Goal: Task Accomplishment & Management: Use online tool/utility

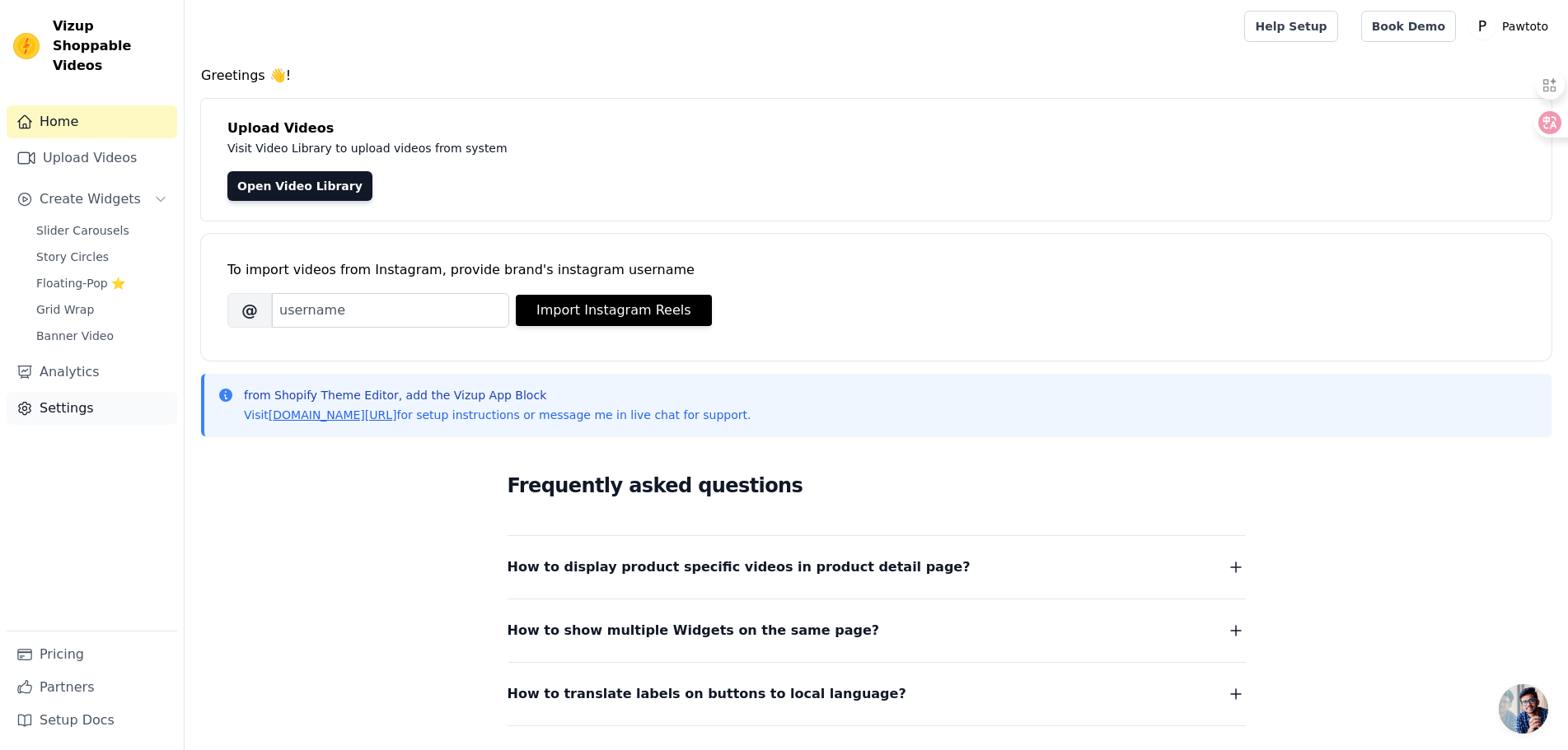
click at [55, 392] on link "Settings" at bounding box center [92, 408] width 171 height 33
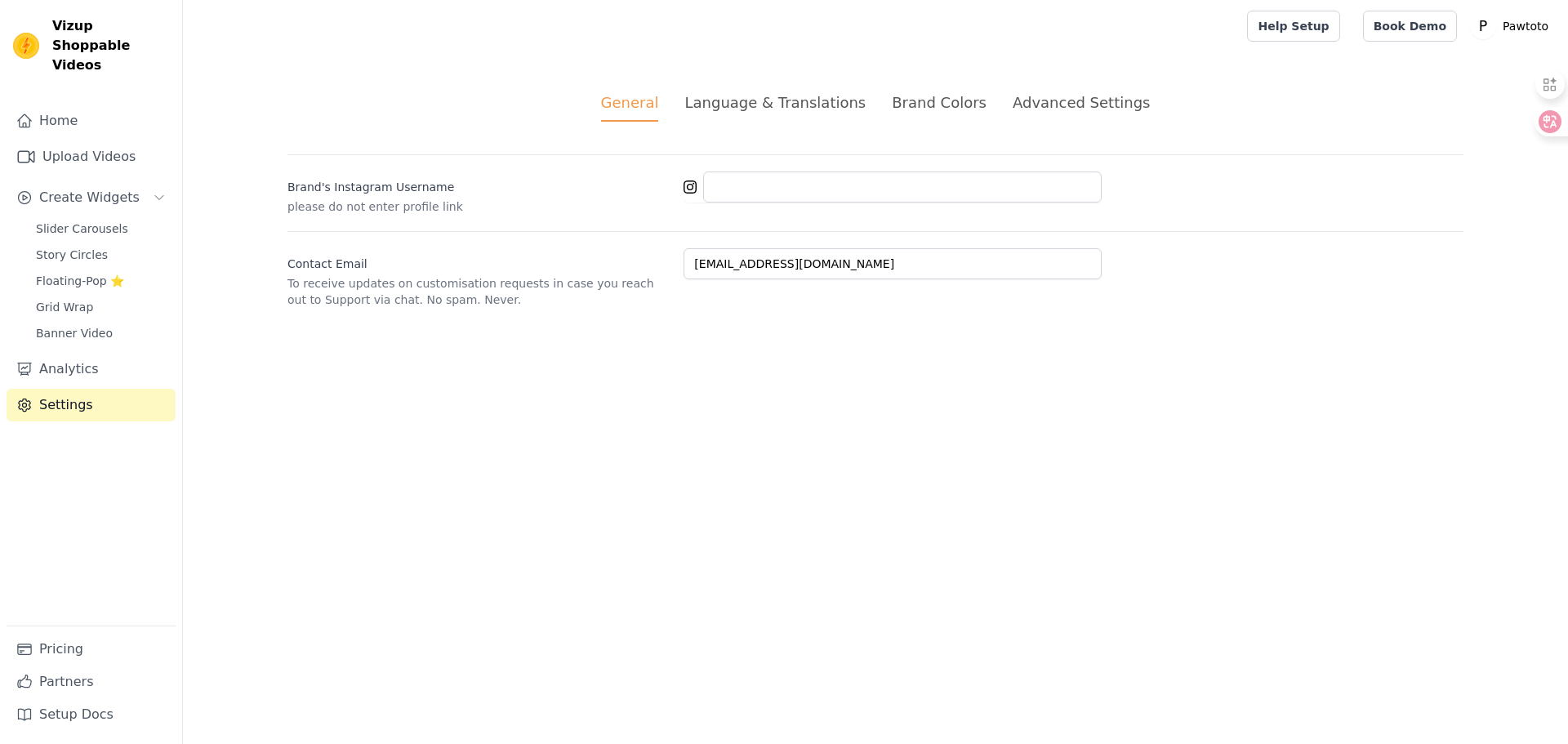
click at [777, 103] on div "Language & Translations" at bounding box center [775, 103] width 181 height 22
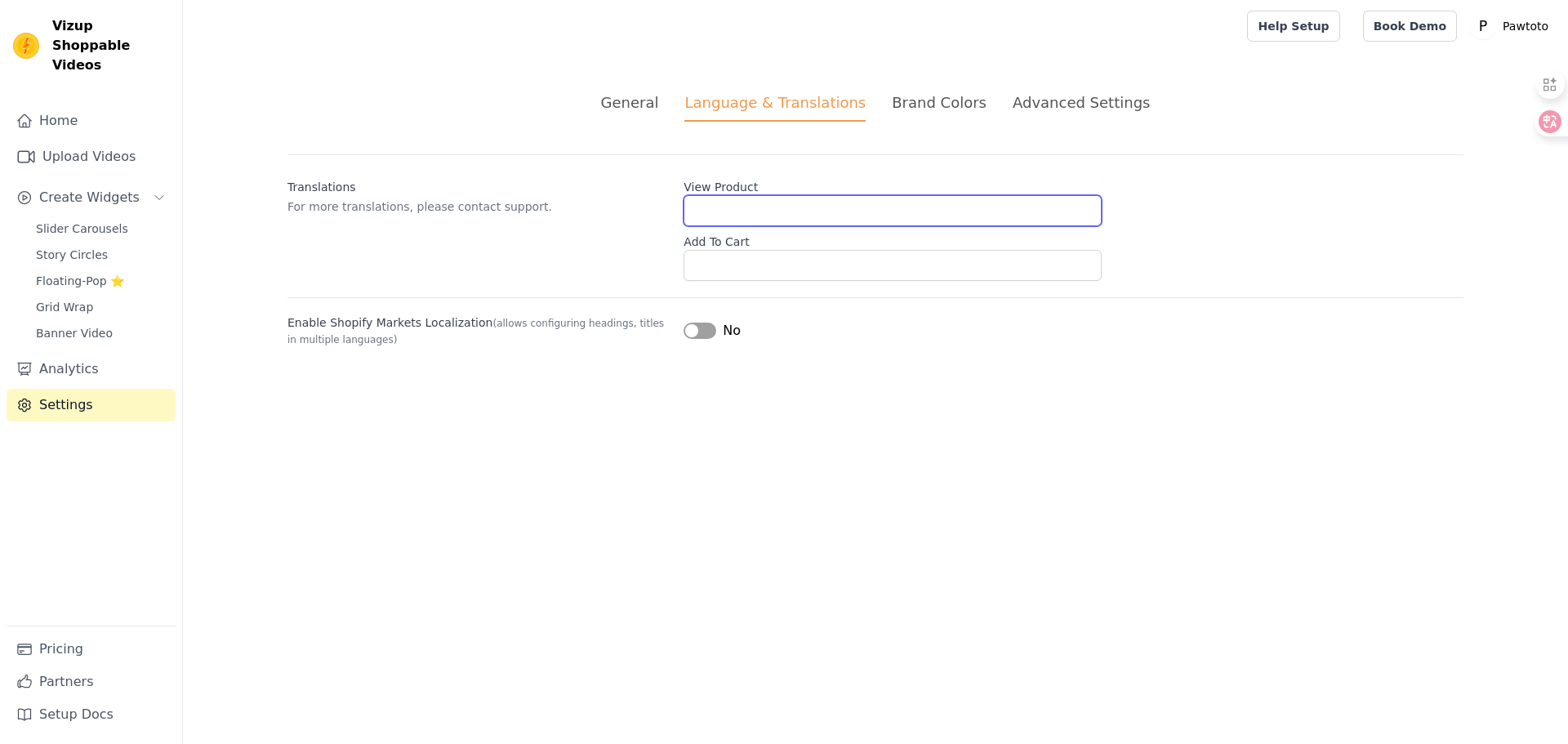
click at [756, 212] on input "View Product" at bounding box center [893, 211] width 418 height 31
click at [706, 331] on button "Label" at bounding box center [700, 330] width 33 height 16
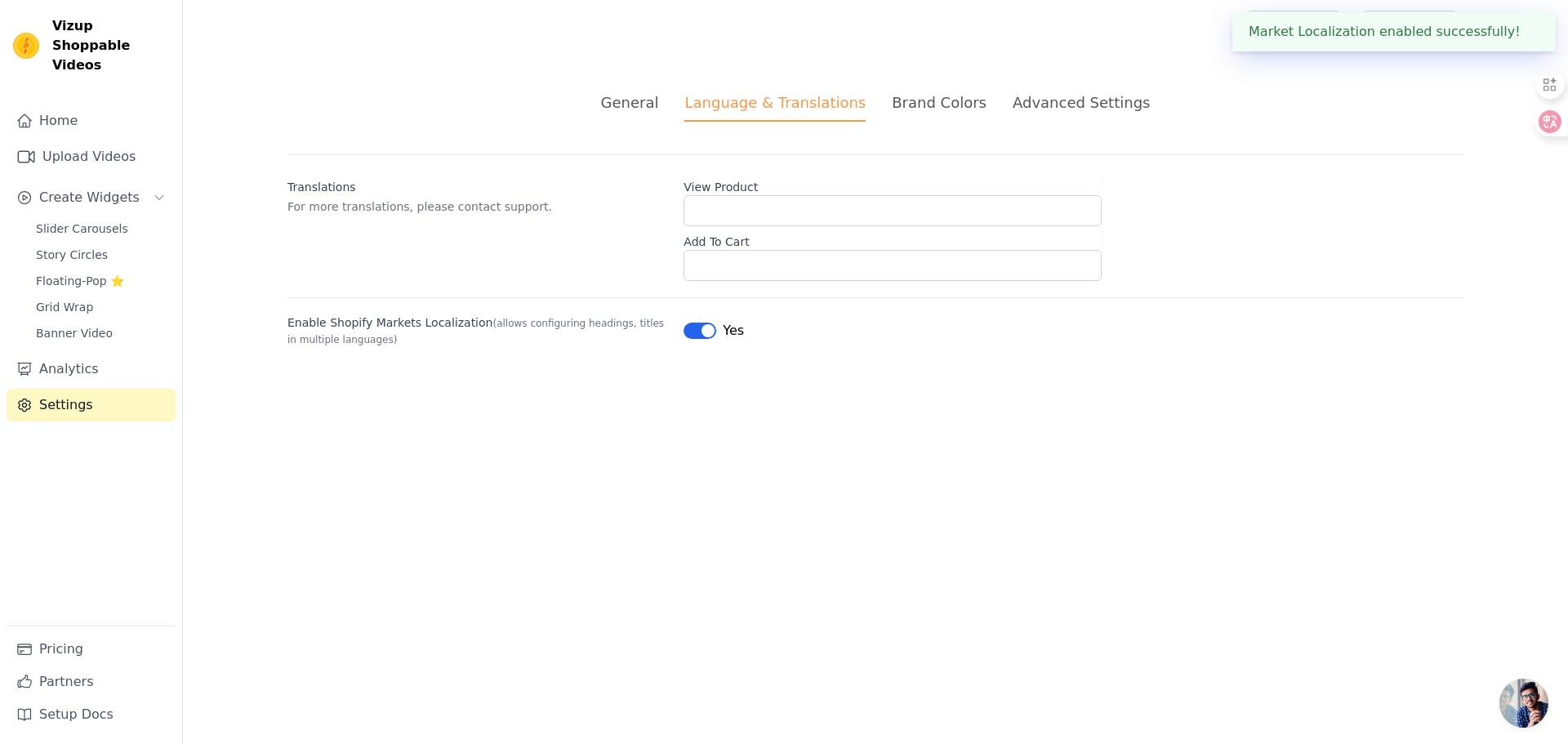
click at [1525, 29] on button "✖" at bounding box center [1530, 32] width 19 height 20
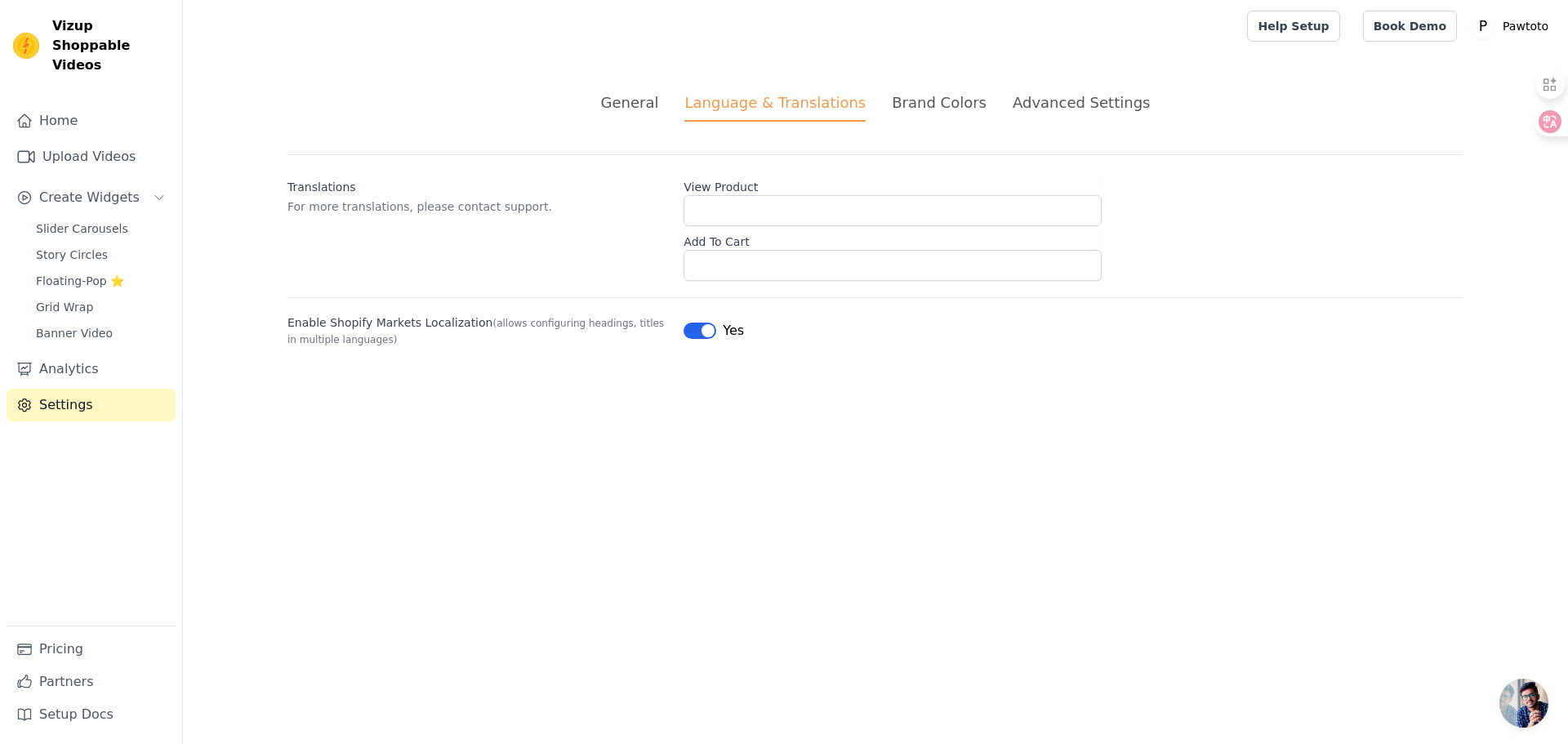
click at [1241, 282] on div "Translations For more translations, please contact support. View Product Add To…" at bounding box center [875, 251] width 1176 height 193
click at [1547, 119] on icon at bounding box center [1537, 122] width 22 height 22
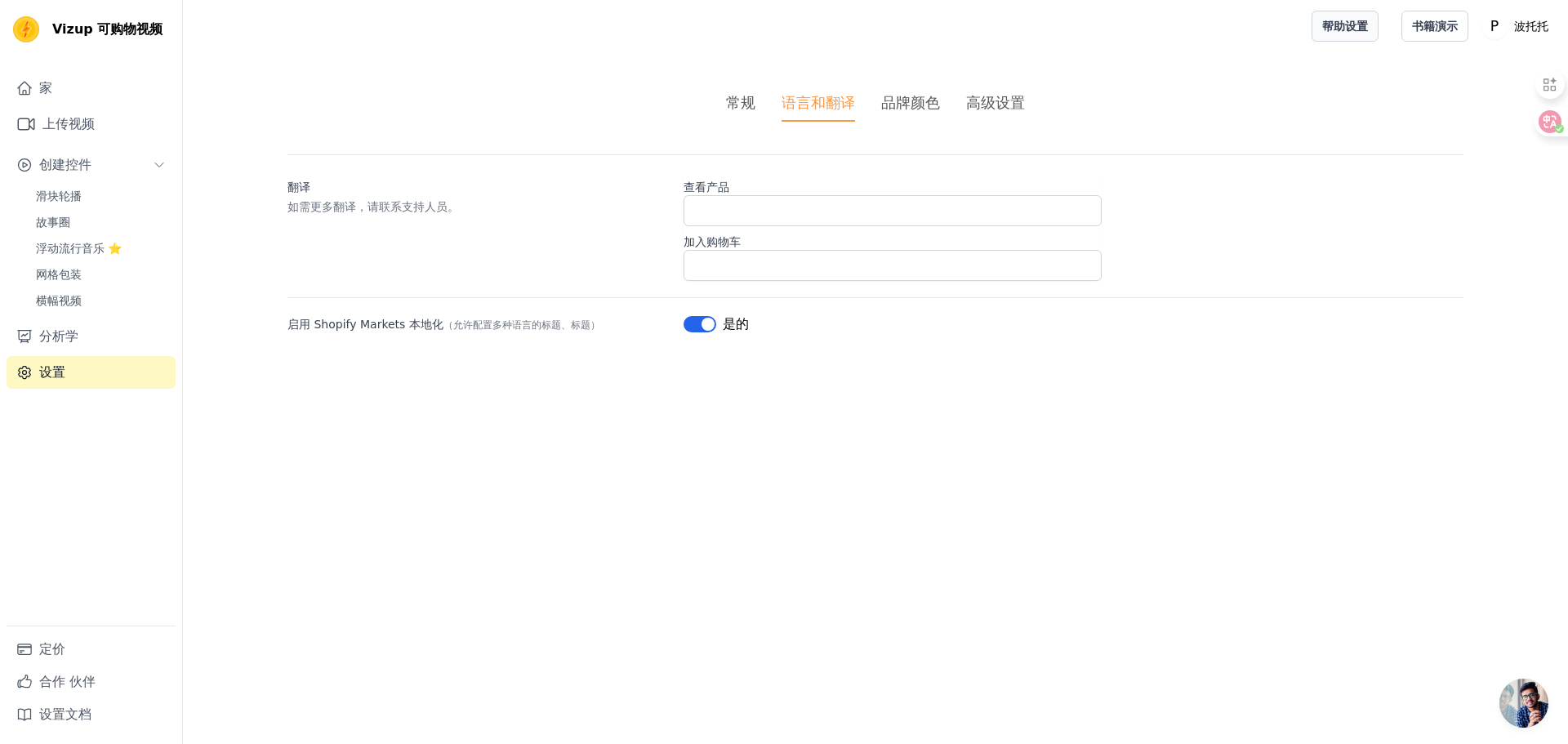
click at [1353, 29] on font "帮助设置" at bounding box center [1344, 26] width 46 height 13
click at [98, 129] on link "上传视频" at bounding box center [91, 124] width 169 height 33
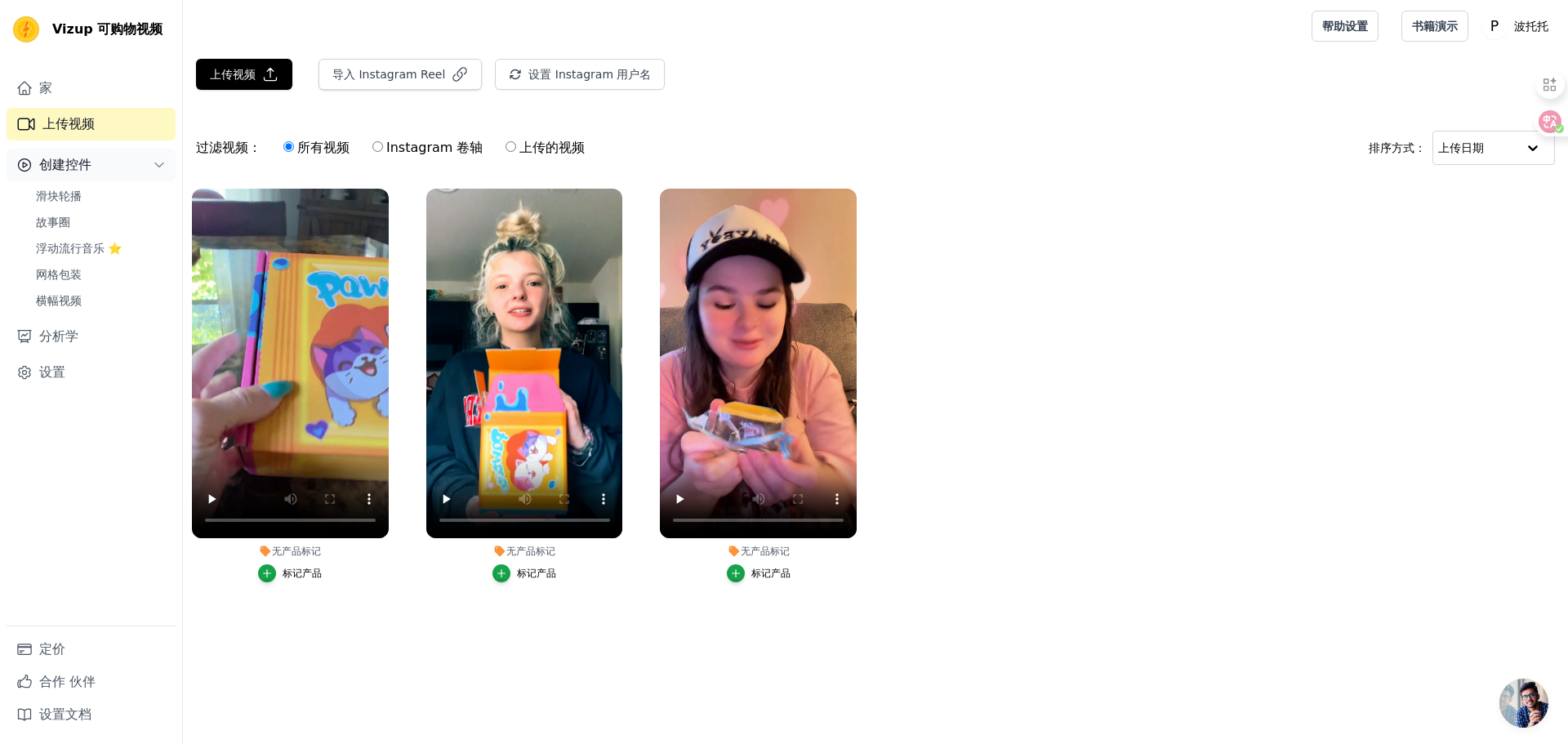
click at [93, 166] on button "创建控件" at bounding box center [91, 165] width 169 height 33
click at [253, 68] on font "上传视频" at bounding box center [232, 74] width 46 height 13
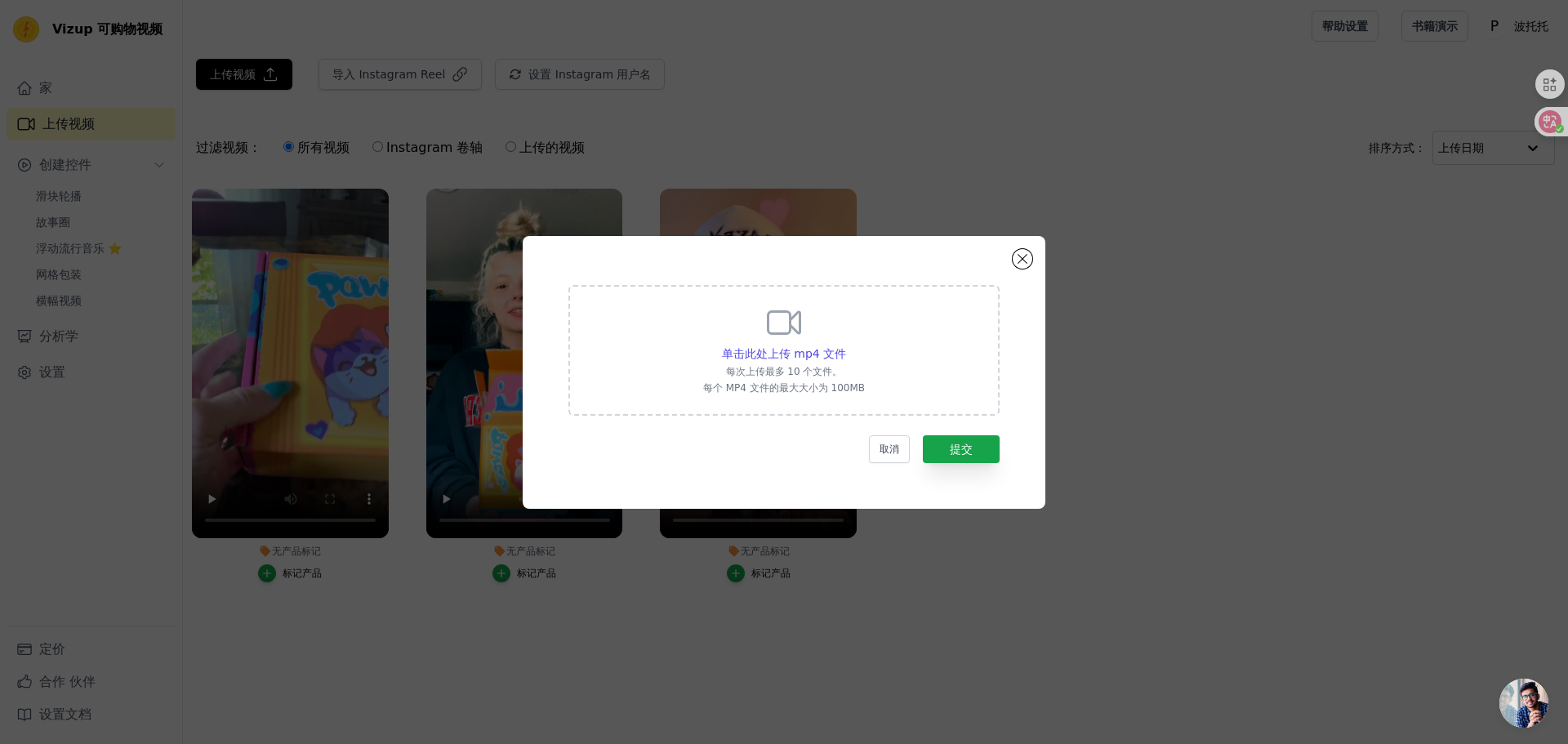
click at [792, 337] on icon at bounding box center [784, 323] width 39 height 39
click at [845, 344] on input "单击此处上传 mp4 文件 每次上传最多 10 个文件。 每个 MP4 文件的最大大小为 100MB" at bounding box center [845, 344] width 1 height 1
type input "C:\fakepath\达人2.mp4"
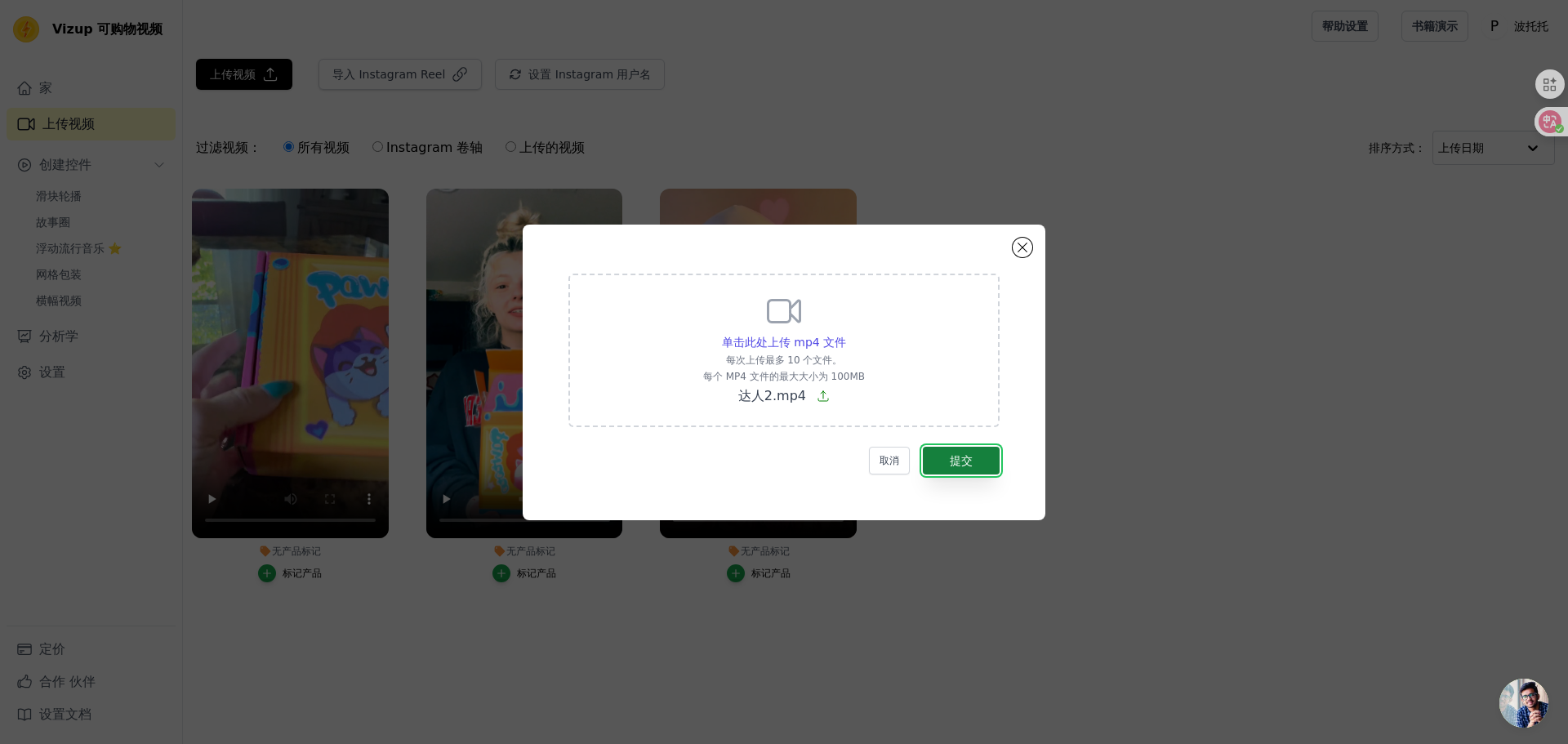
click at [972, 461] on font "提交" at bounding box center [961, 460] width 22 height 13
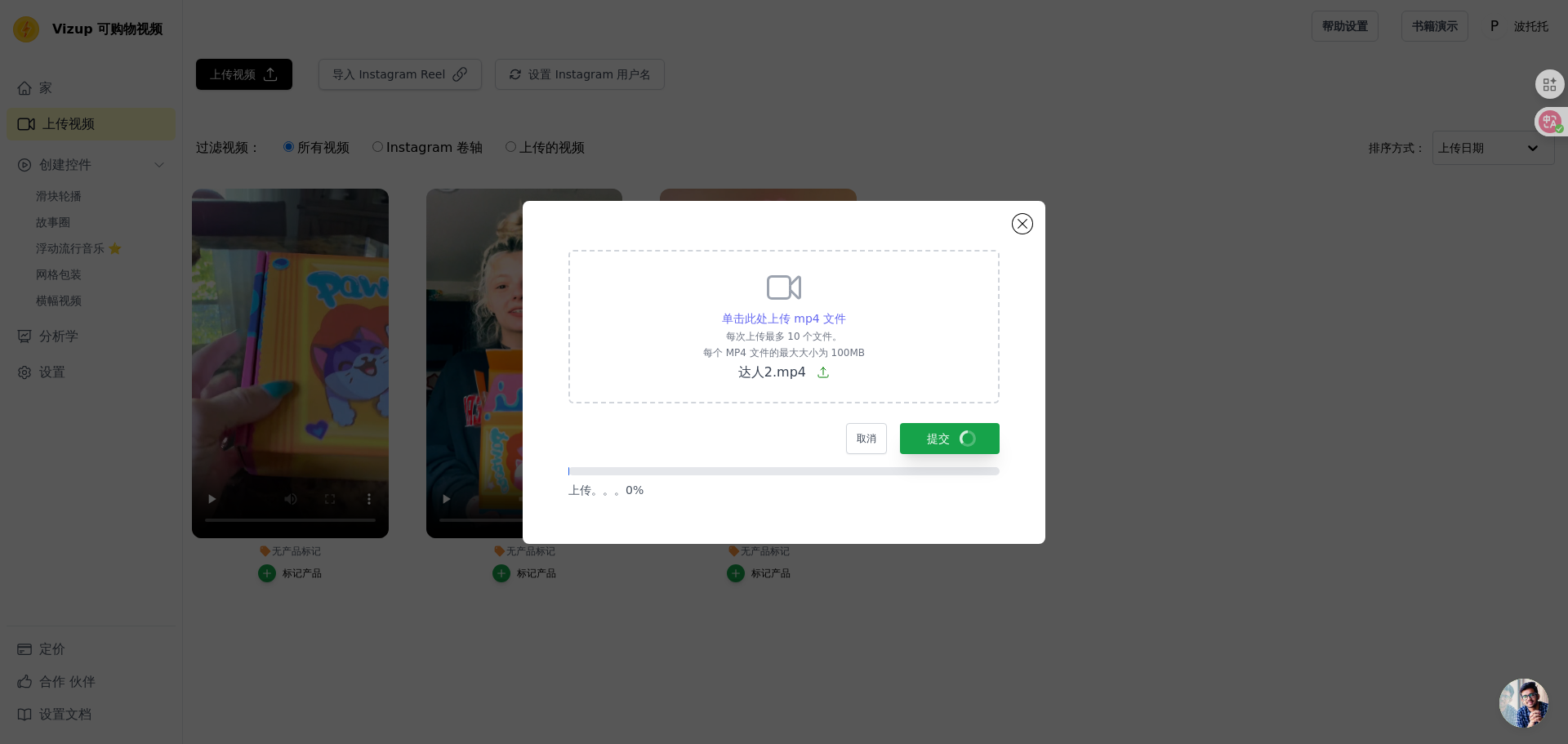
click at [775, 317] on font "单击此处上传 mp4 文件" at bounding box center [784, 318] width 124 height 13
click at [845, 311] on input "单击此处上传 mp4 文件 每次上传最多 10 个文件。 每个 MP4 文件的最大大小为 100MB 达人2.mp4" at bounding box center [845, 310] width 1 height 1
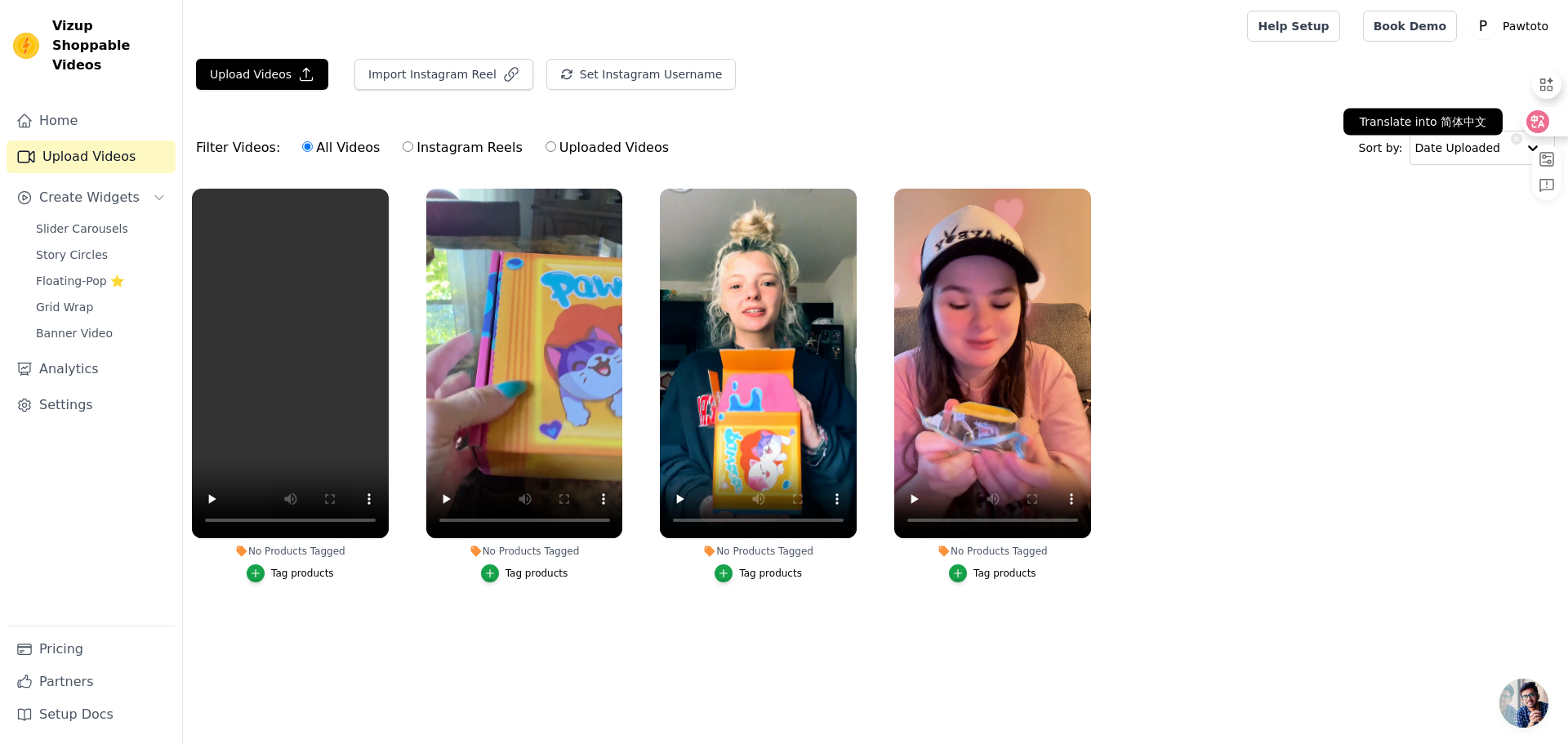
click at [1545, 123] on icon at bounding box center [1537, 121] width 16 height 16
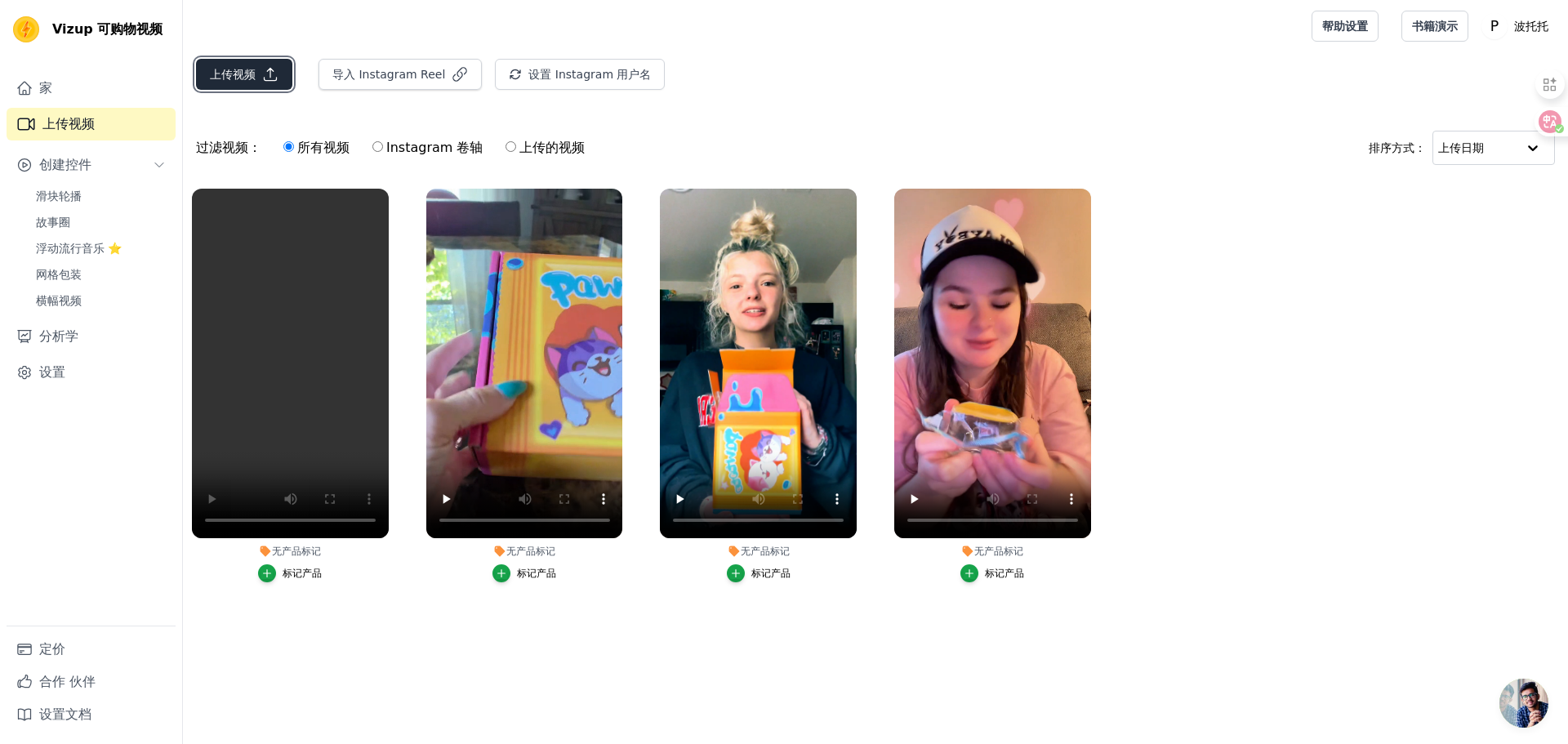
click at [252, 80] on font "上传视频" at bounding box center [232, 74] width 46 height 13
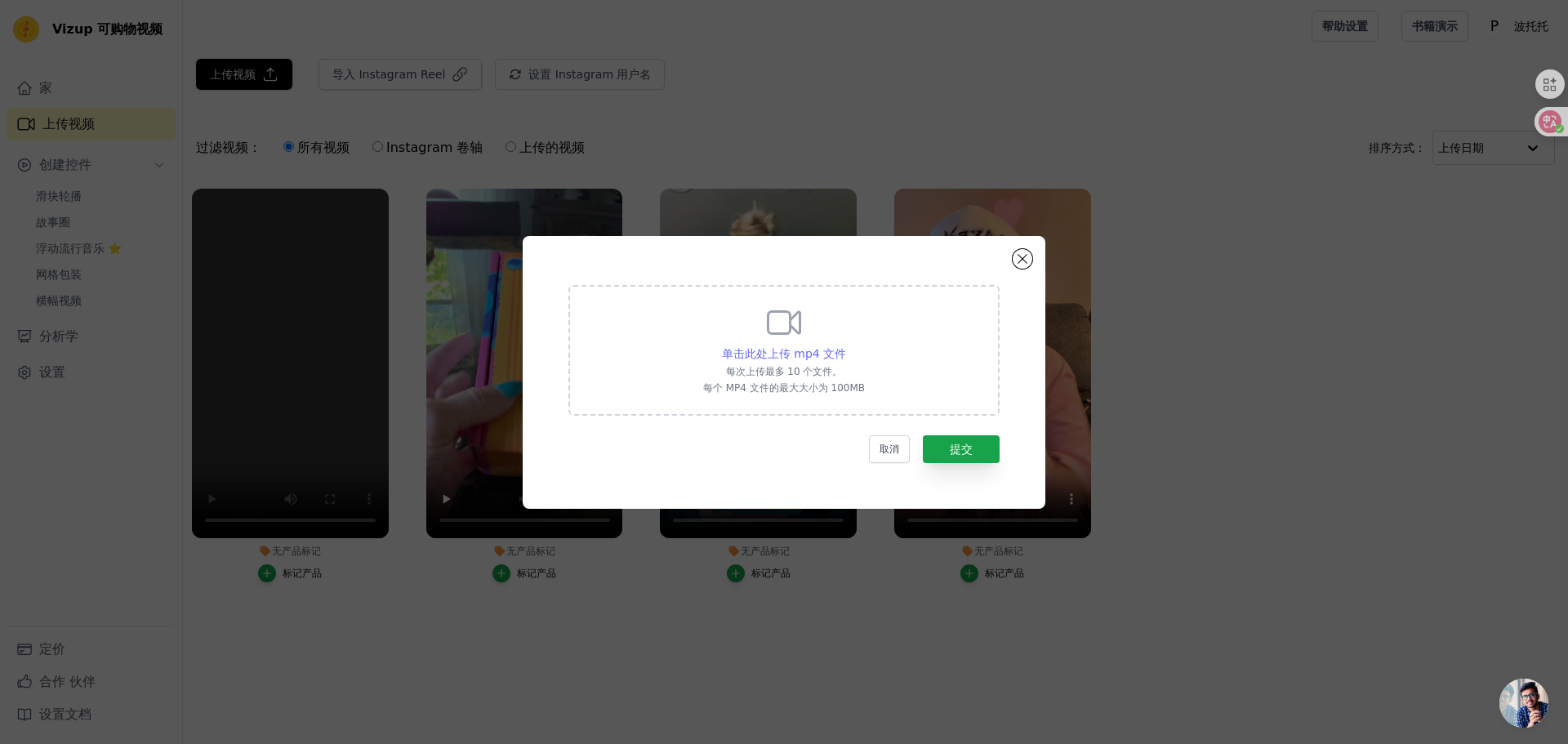
click at [779, 350] on font "单击此处上传 mp4 文件" at bounding box center [784, 354] width 124 height 13
click at [845, 345] on input "单击此处上传 mp4 文件 每次上传最多 10 个文件。 每个 MP4 文件的最大大小为 100MB" at bounding box center [845, 344] width 1 height 1
type input "C:\fakepath\考拉捏捏小孩出境.mp4"
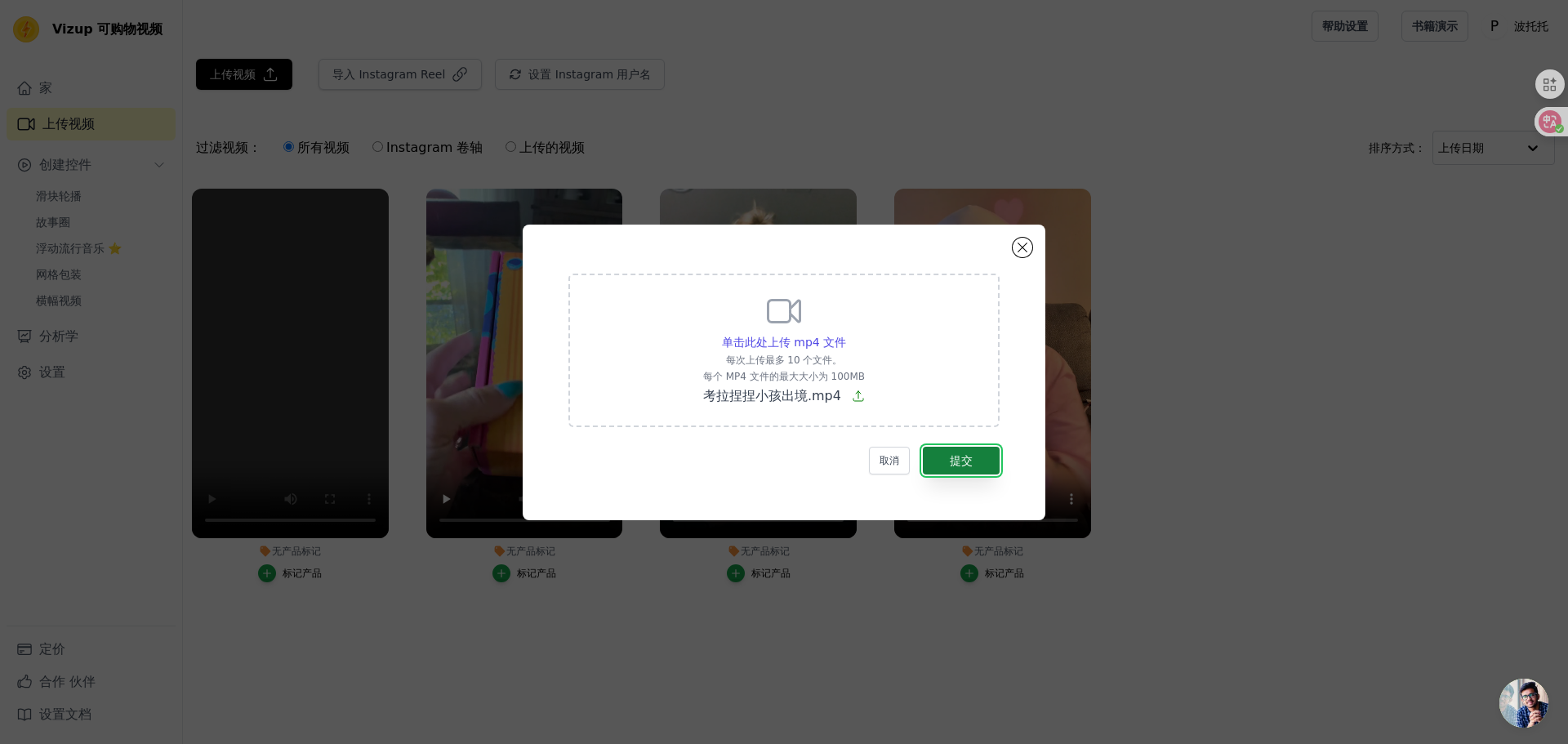
click at [959, 470] on button "提交" at bounding box center [961, 460] width 77 height 28
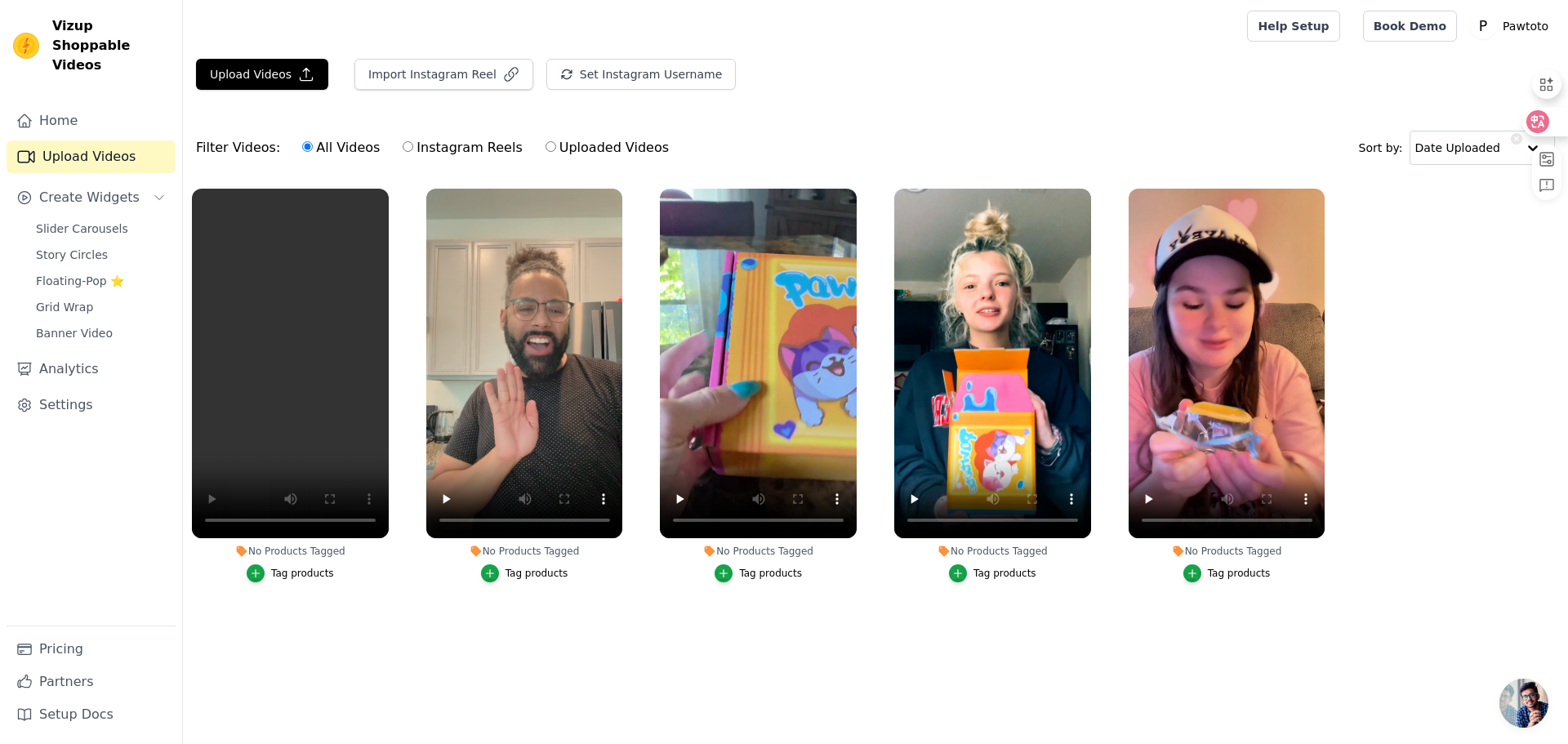
click at [1545, 124] on icon at bounding box center [1537, 121] width 16 height 16
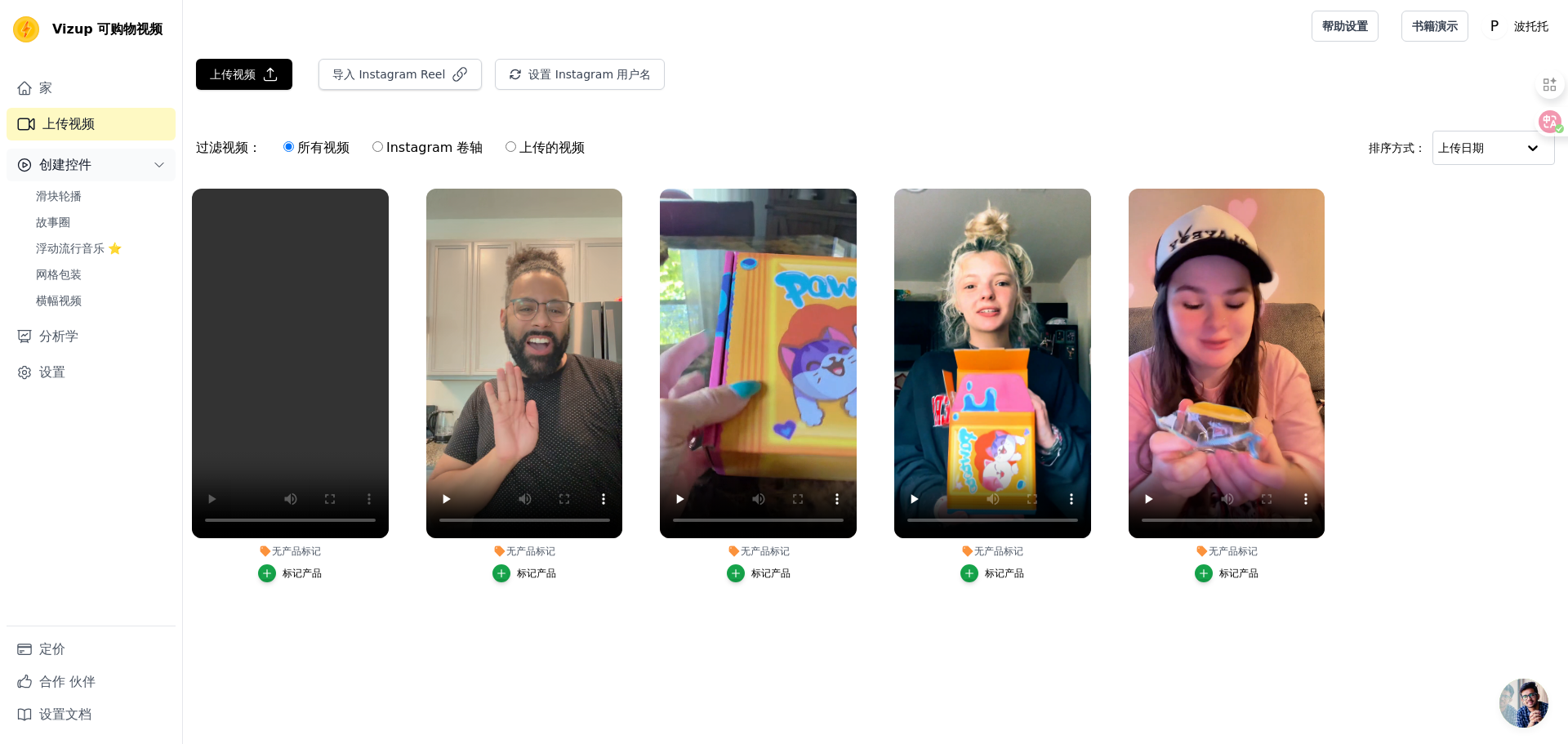
click at [93, 164] on button "创建控件" at bounding box center [91, 165] width 169 height 33
click at [63, 303] on font "横幅视频" at bounding box center [58, 300] width 46 height 13
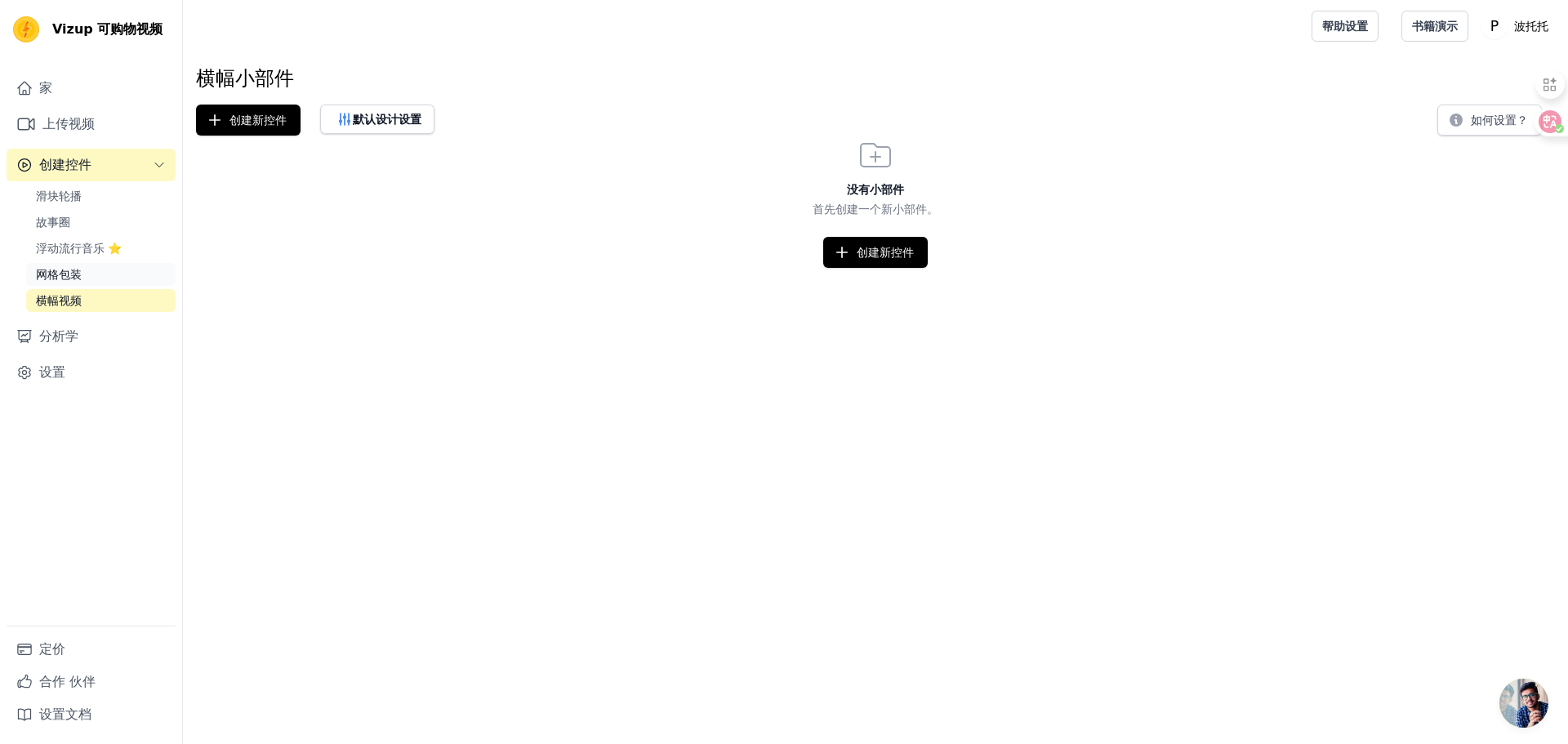
click at [58, 275] on font "网格包装" at bounding box center [58, 274] width 46 height 13
click at [58, 196] on font "滑块轮播" at bounding box center [58, 196] width 46 height 13
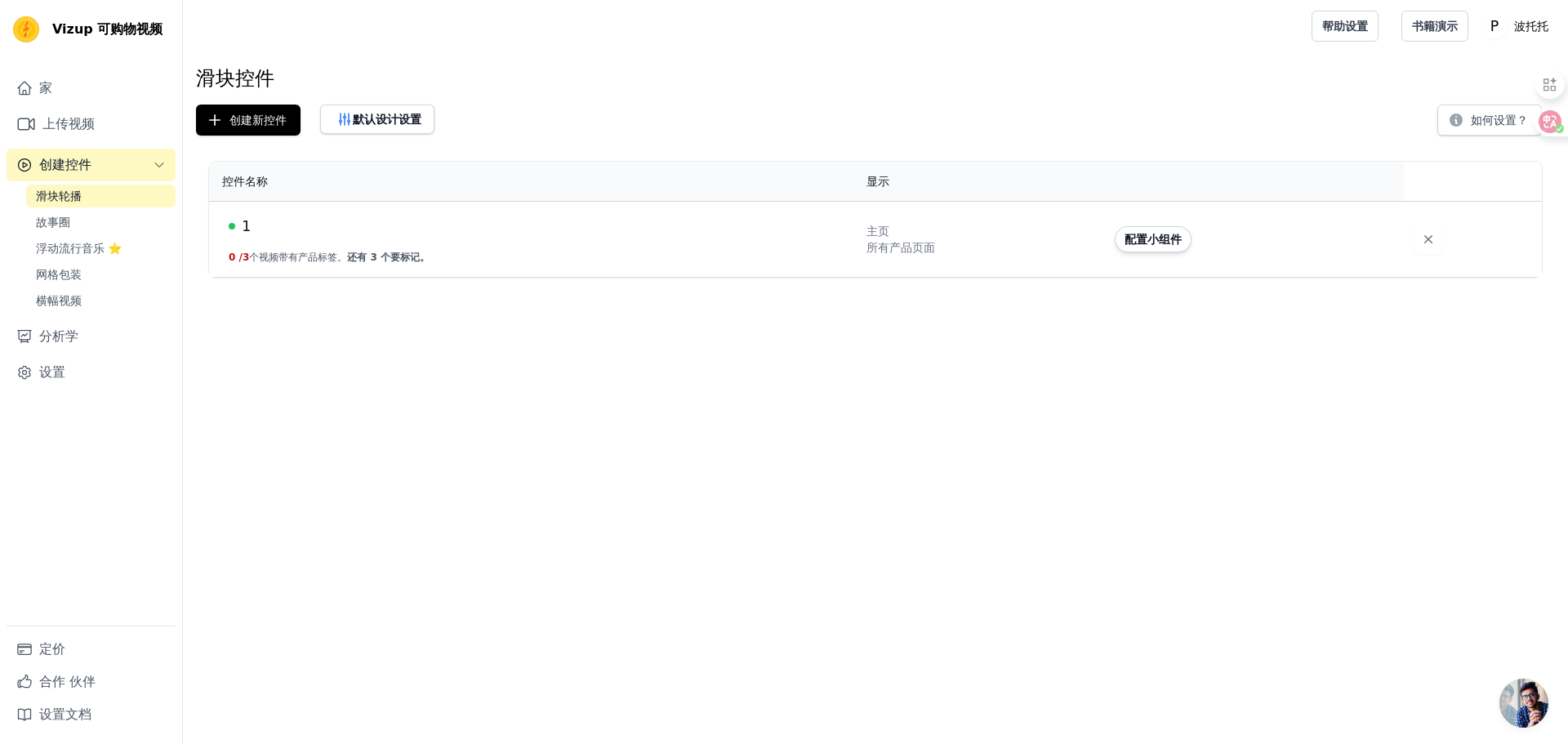
click at [990, 246] on div "所有产品页面" at bounding box center [980, 247] width 228 height 16
click at [1129, 242] on font "配置小组件" at bounding box center [1153, 240] width 57 height 13
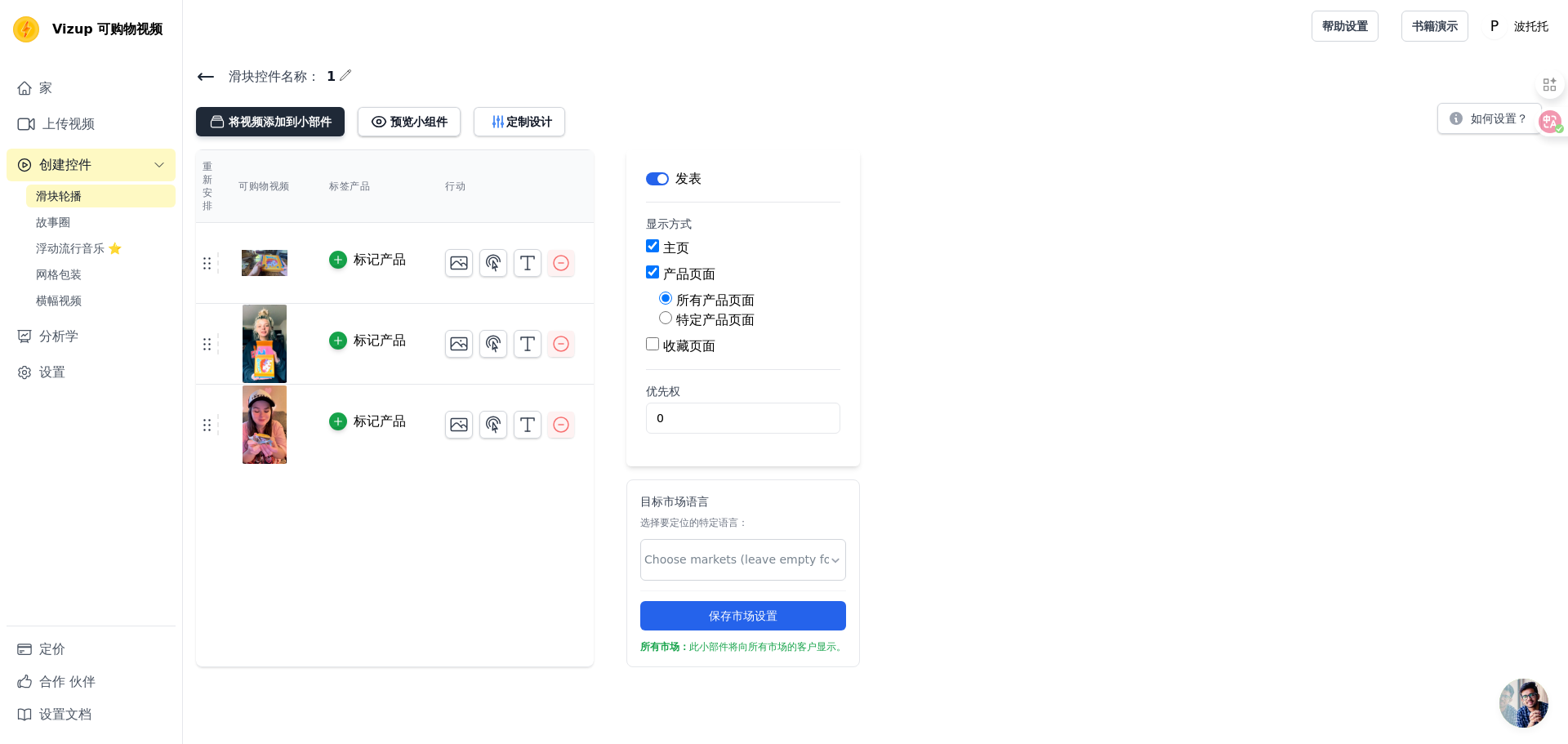
click at [265, 123] on font "将视频添加到小部件" at bounding box center [280, 122] width 103 height 13
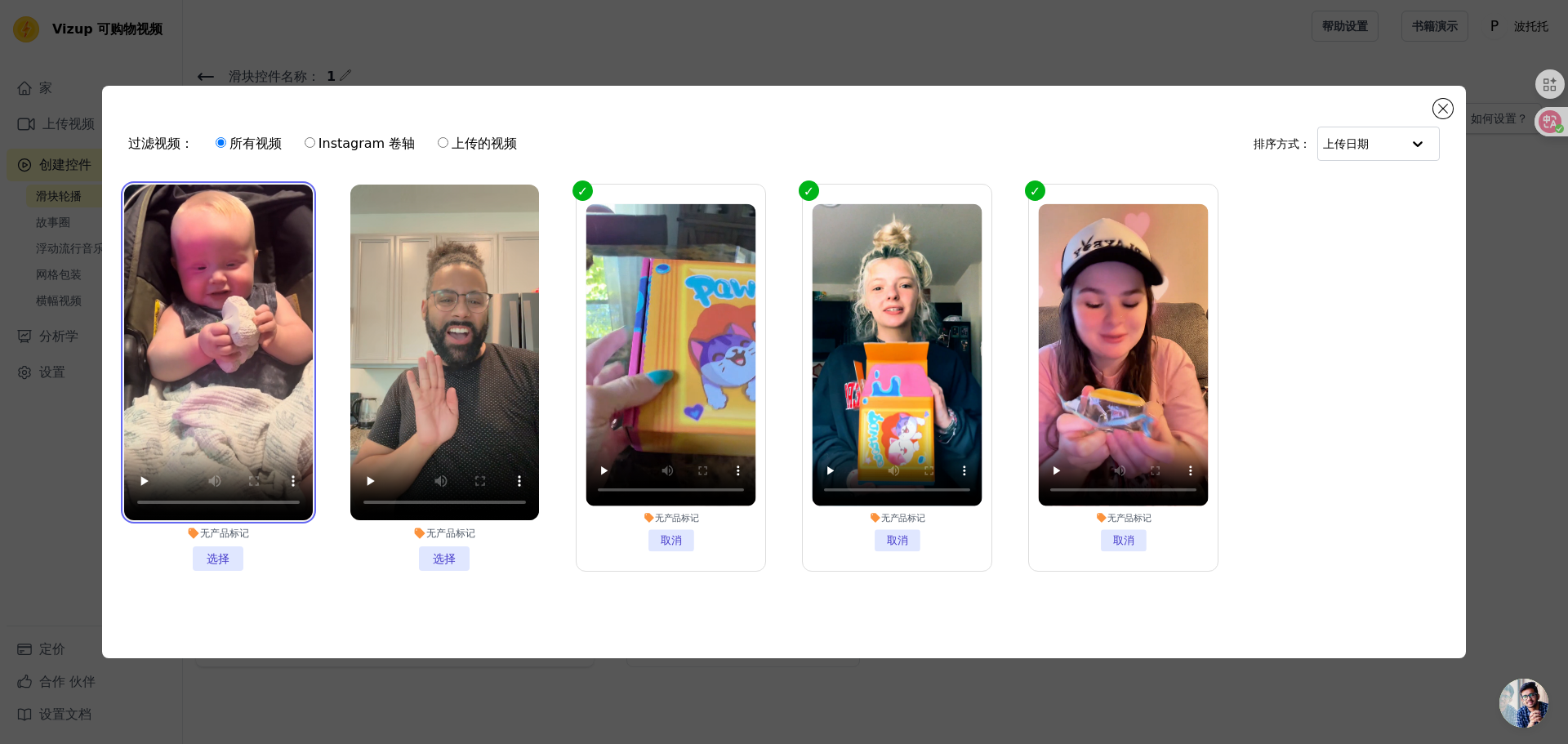
click at [199, 243] on video at bounding box center [219, 352] width 189 height 336
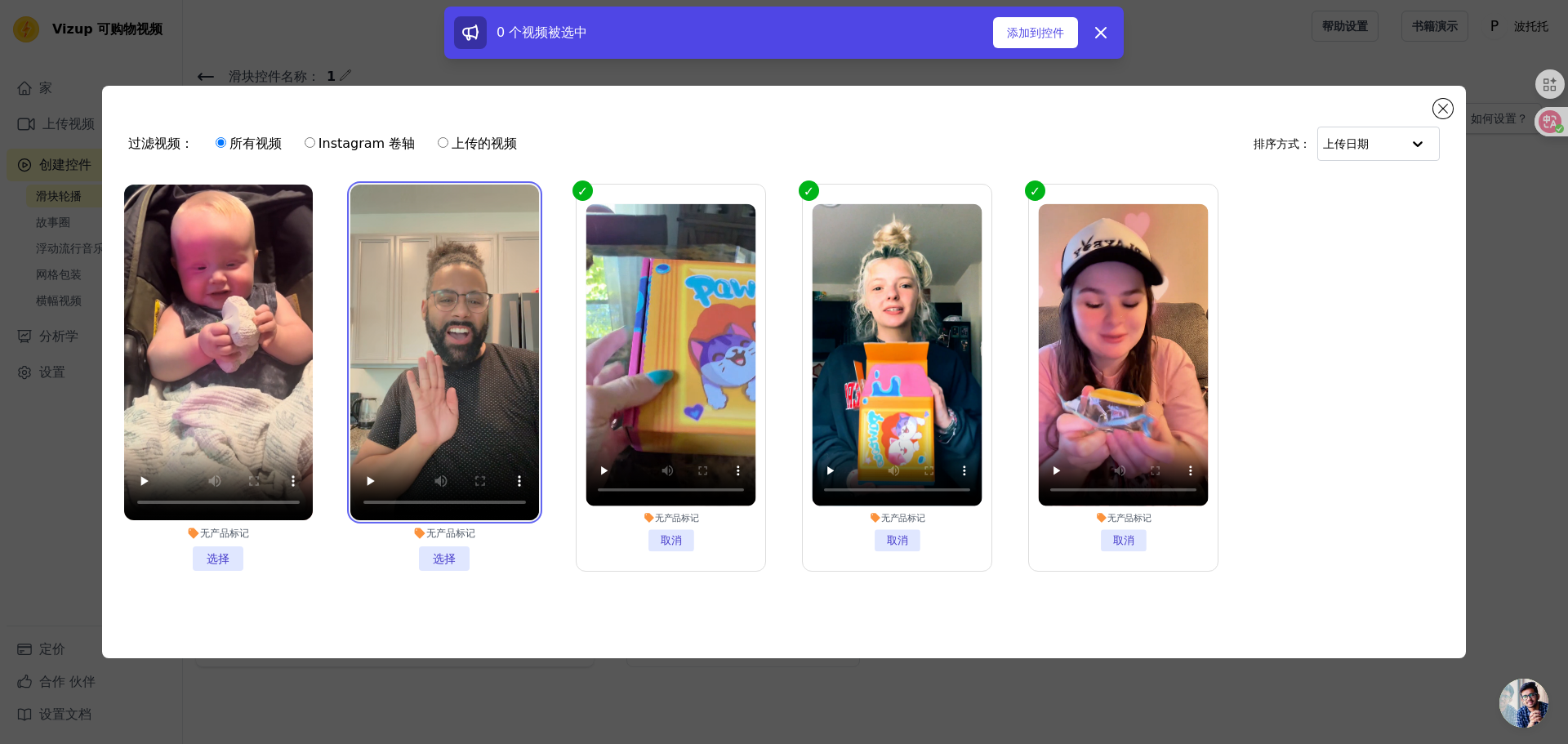
click at [492, 254] on video at bounding box center [444, 352] width 189 height 336
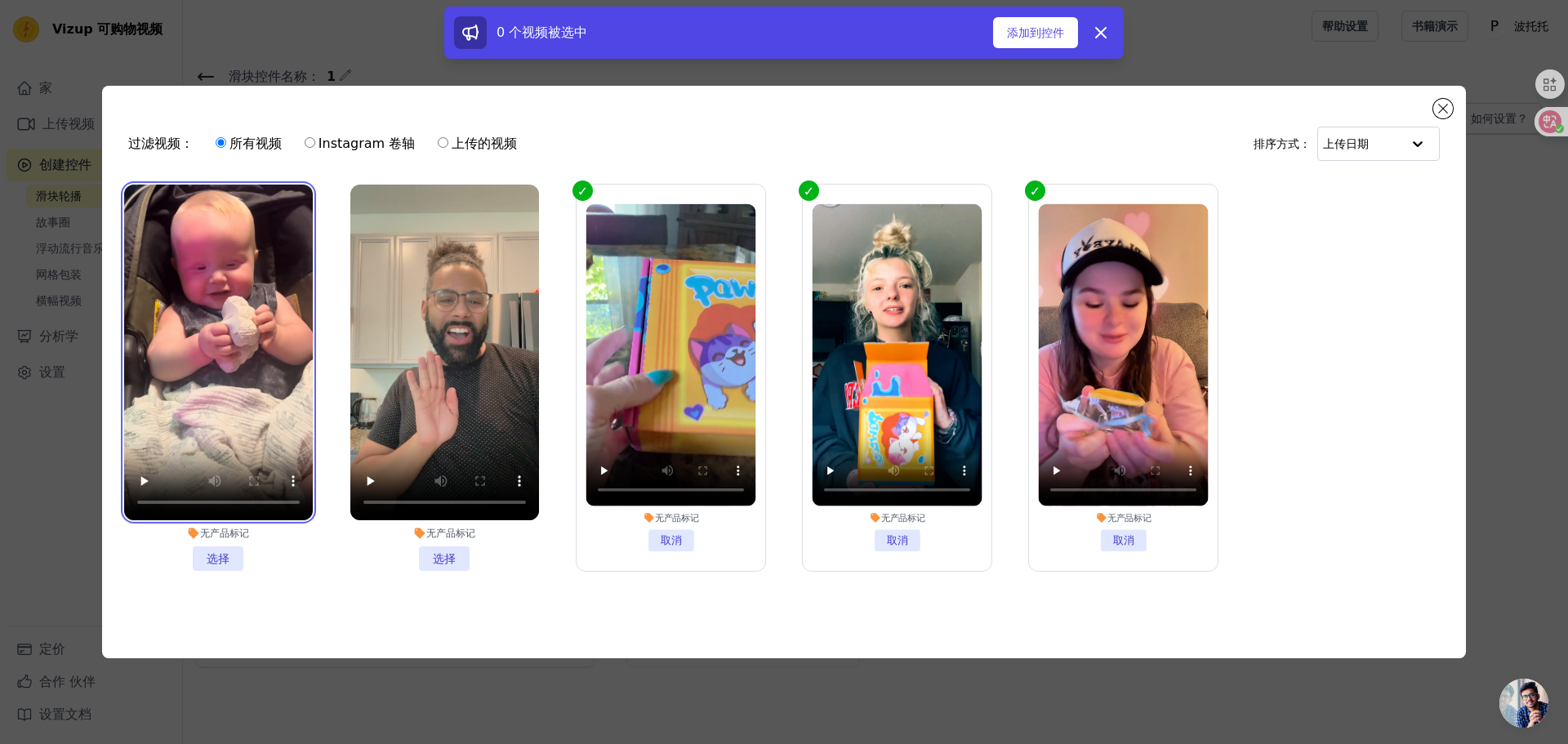
click at [199, 314] on video at bounding box center [219, 352] width 189 height 336
click at [218, 255] on video at bounding box center [219, 352] width 189 height 336
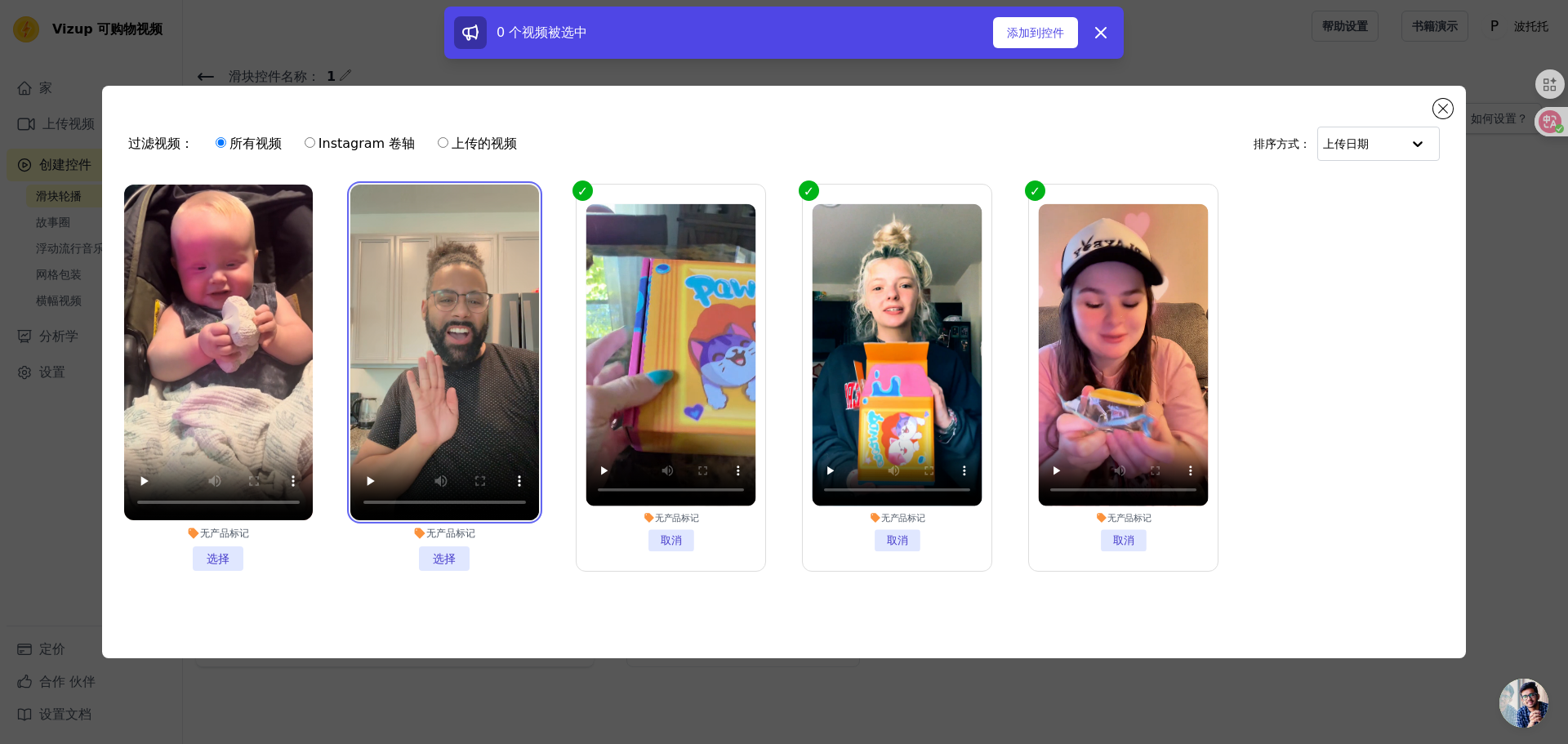
click at [425, 241] on video at bounding box center [444, 352] width 189 height 336
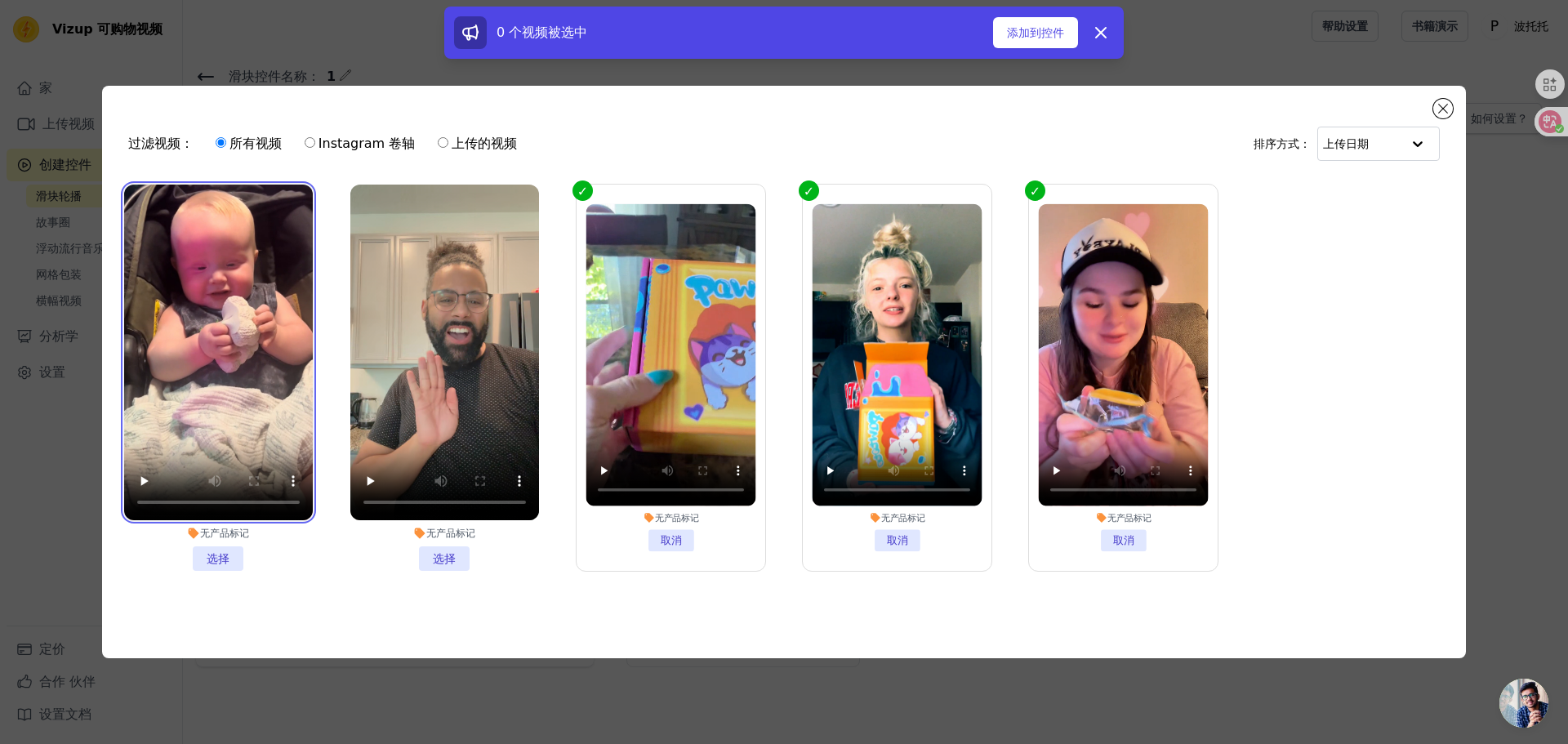
click at [239, 285] on video at bounding box center [219, 352] width 189 height 336
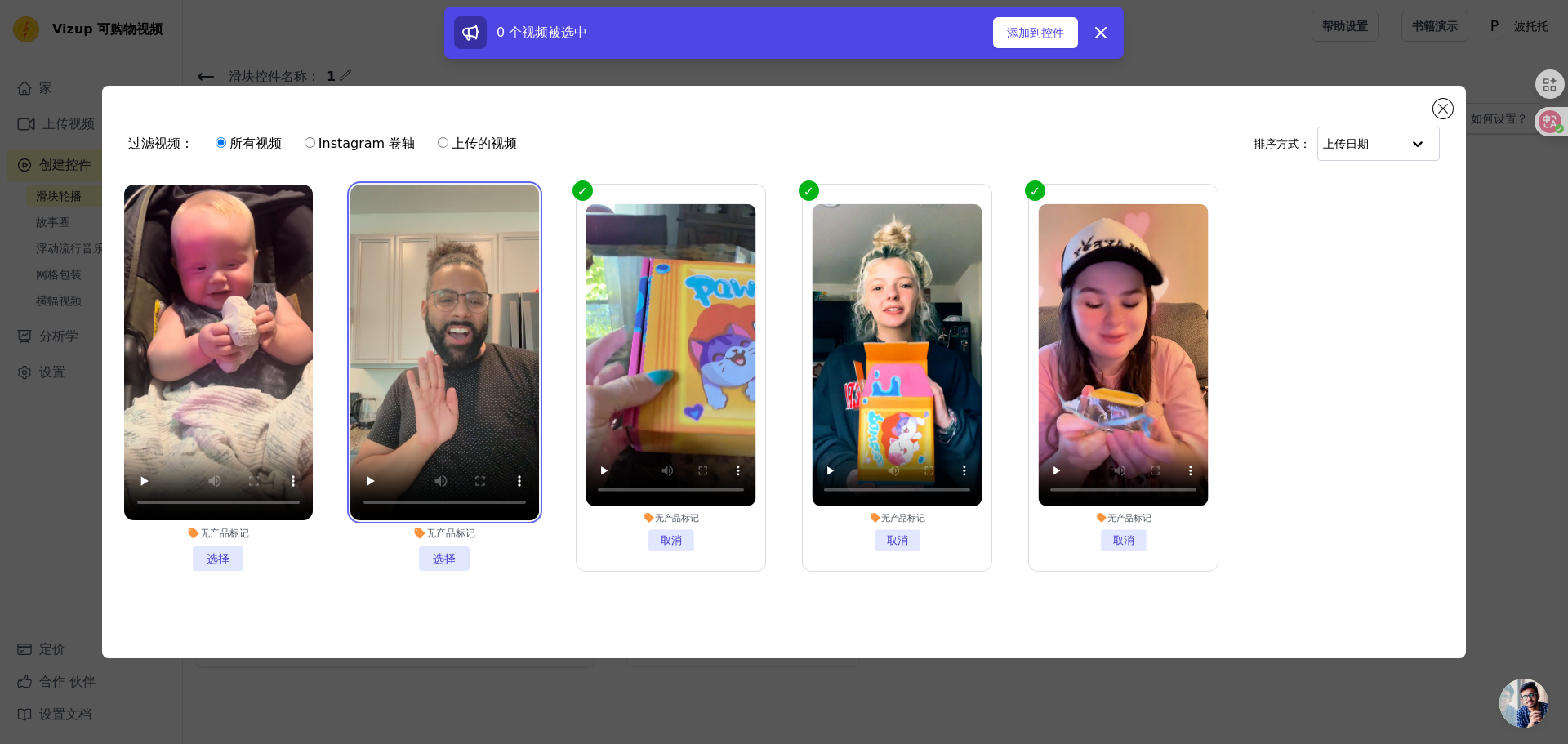
click at [465, 189] on video at bounding box center [444, 352] width 189 height 336
click at [341, 209] on ul "无产品标记 选择 无产品标记 选择 无产品标记 取消 无产品标记 取消 无产品标记 取消" at bounding box center [784, 391] width 1338 height 430
click at [355, 189] on video at bounding box center [444, 352] width 189 height 336
click at [356, 187] on video at bounding box center [444, 352] width 189 height 336
drag, startPoint x: 396, startPoint y: 255, endPoint x: 412, endPoint y: 287, distance: 35.8
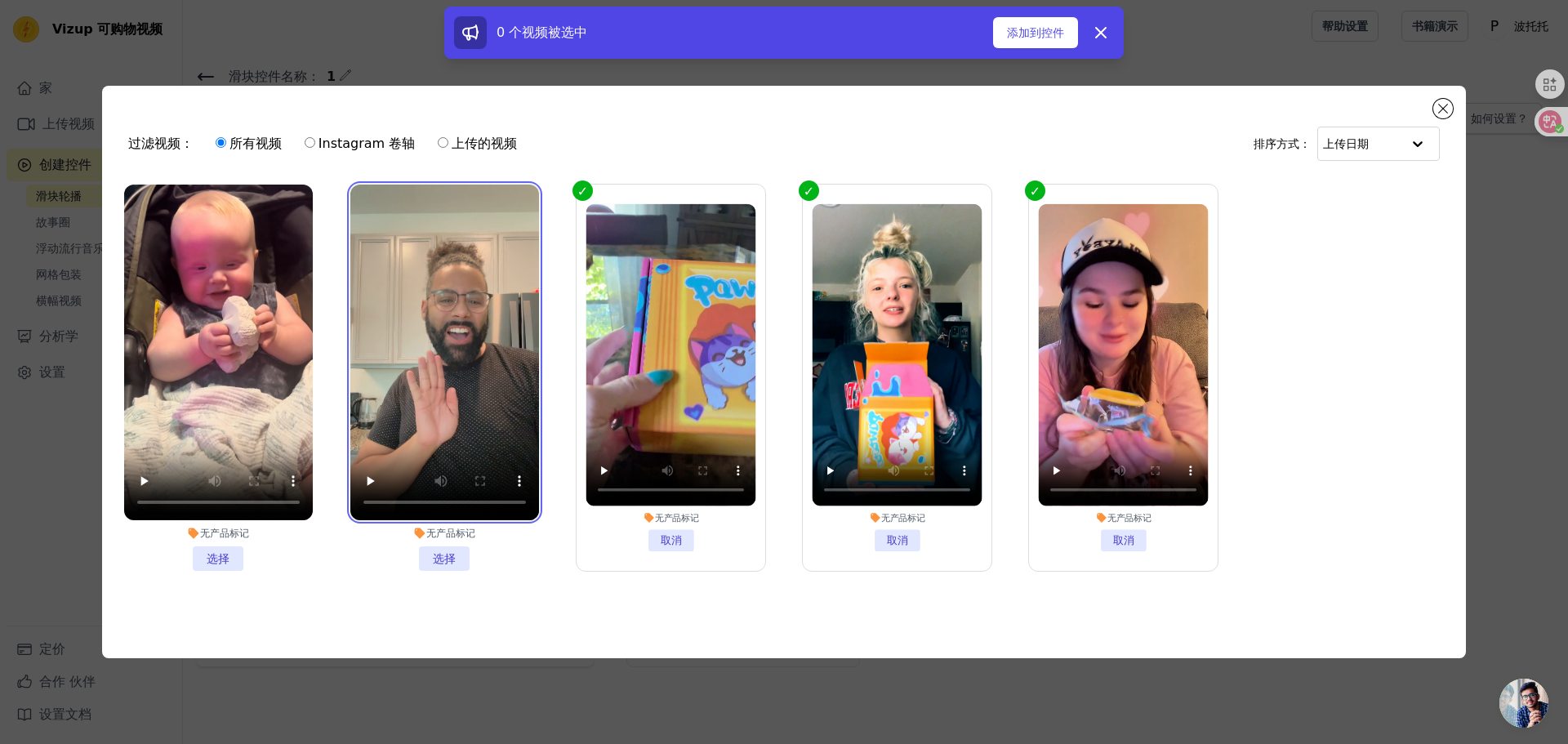
click at [412, 287] on video at bounding box center [444, 352] width 189 height 336
click at [447, 556] on li "无产品标记 选择" at bounding box center [444, 377] width 189 height 387
click at [0, 0] on input "无产品标记 选择" at bounding box center [0, 0] width 0 height 0
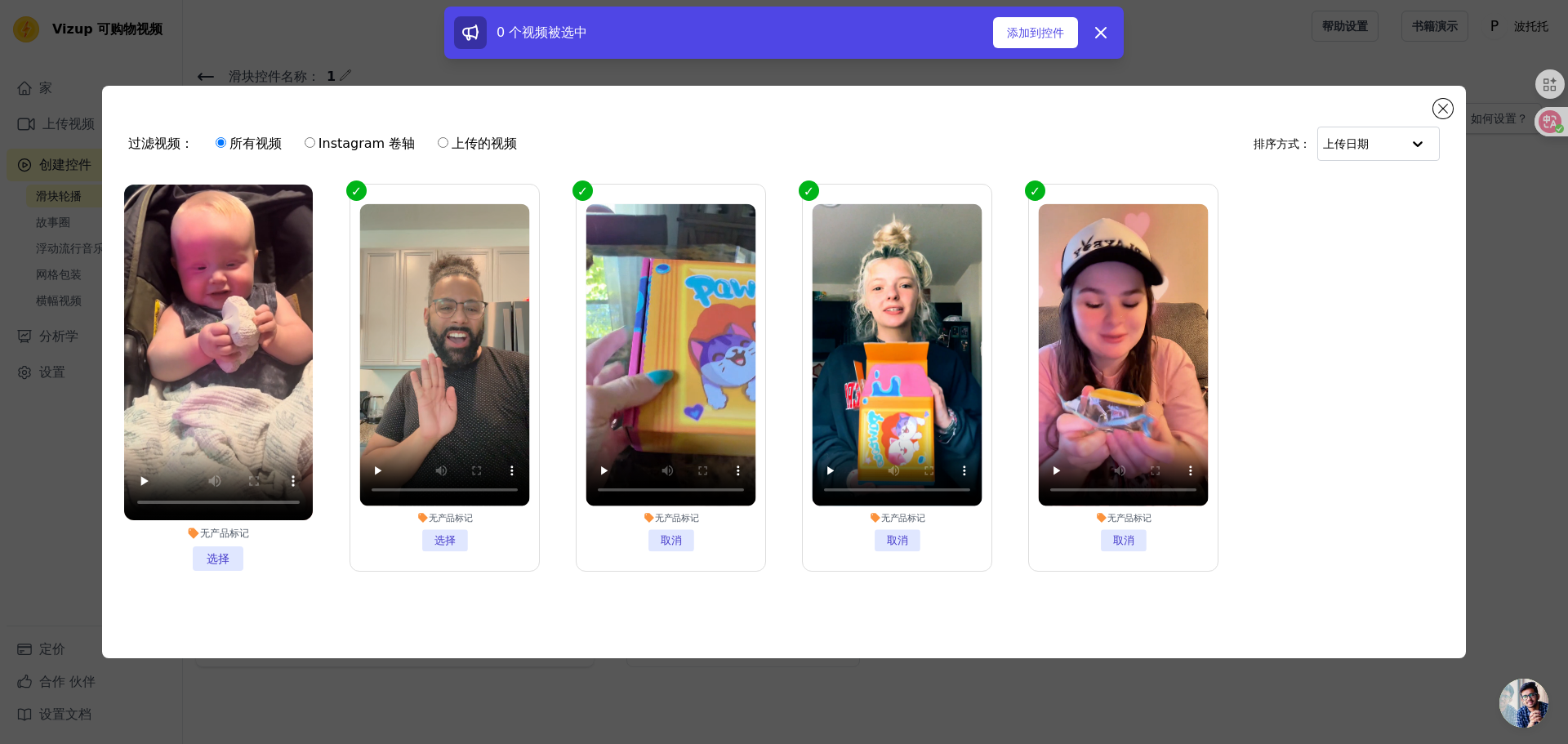
click at [232, 553] on li "无产品标记 选择" at bounding box center [219, 377] width 189 height 387
click at [0, 0] on input "无产品标记 选择" at bounding box center [0, 0] width 0 height 0
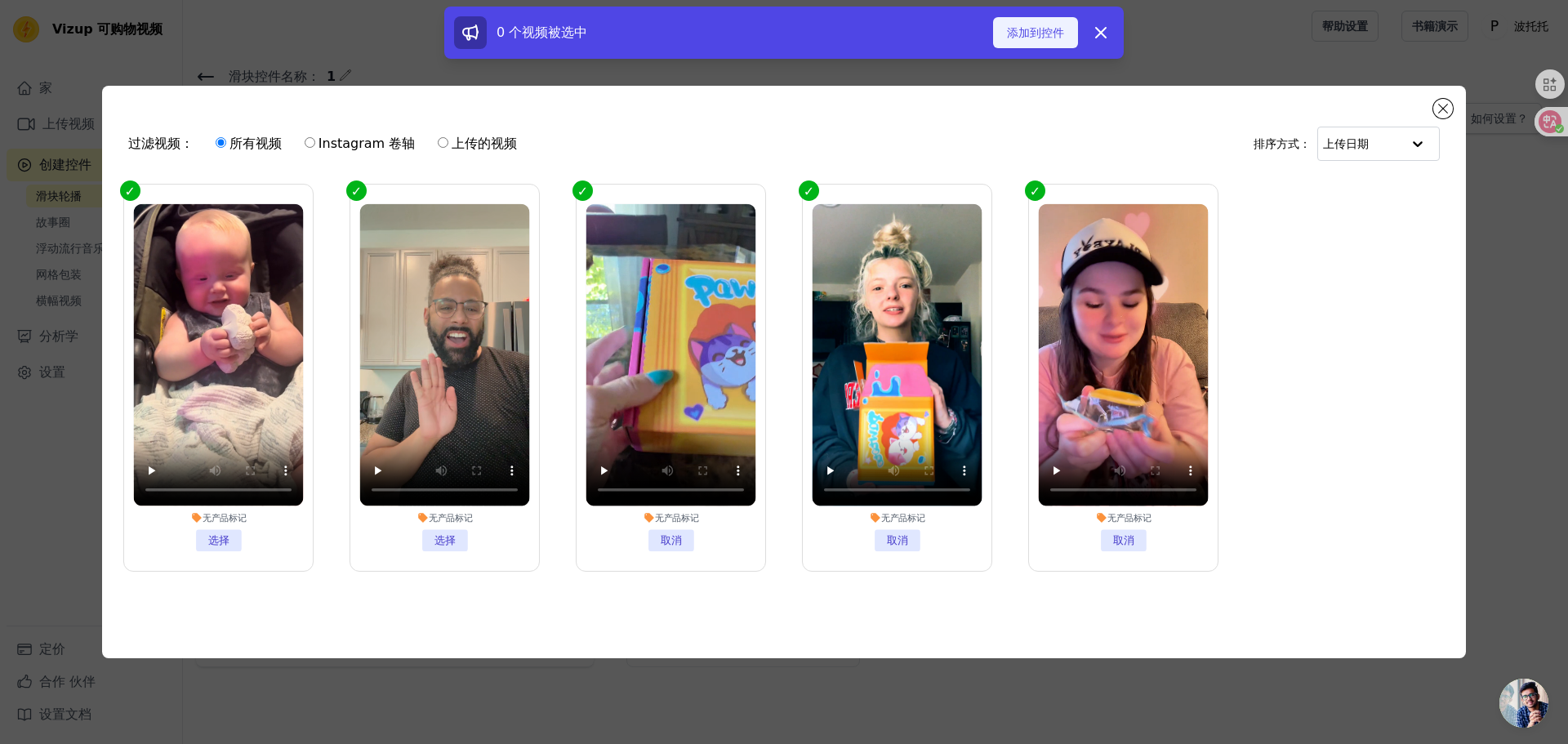
click at [1049, 32] on font "添加到控件" at bounding box center [1035, 33] width 57 height 13
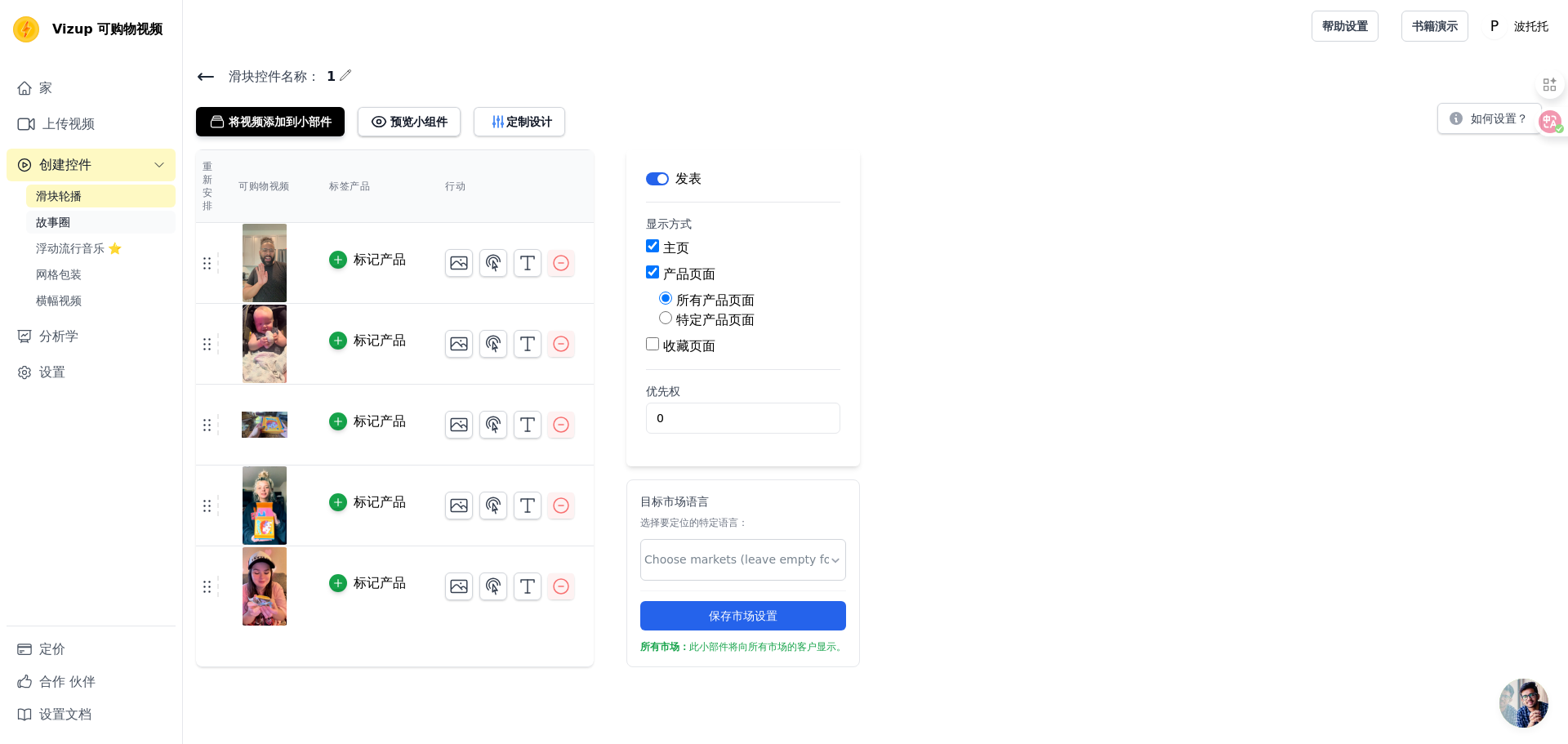
click at [73, 225] on link "故事圈" at bounding box center [101, 222] width 150 height 22
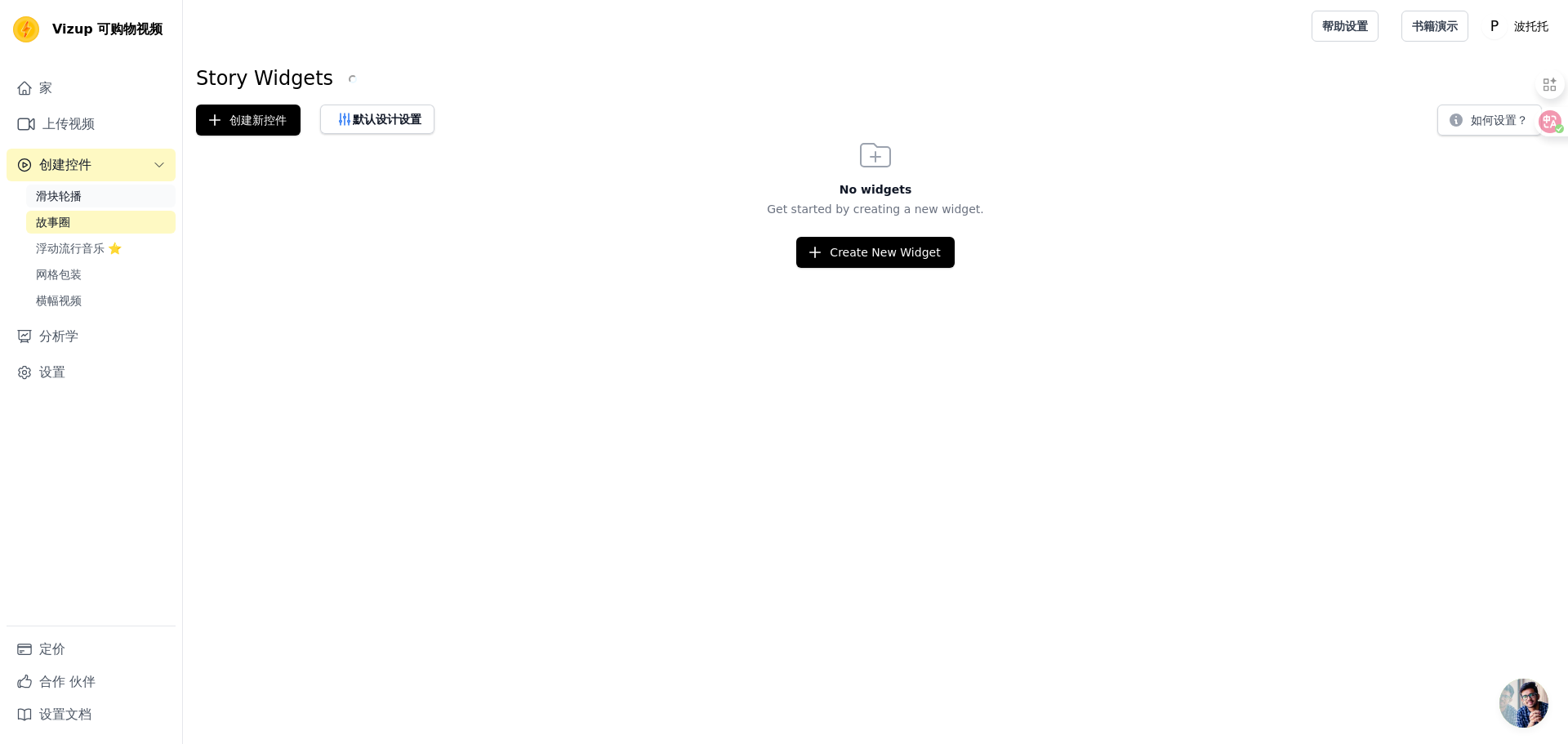
click at [80, 198] on font "滑块轮播" at bounding box center [58, 196] width 46 height 13
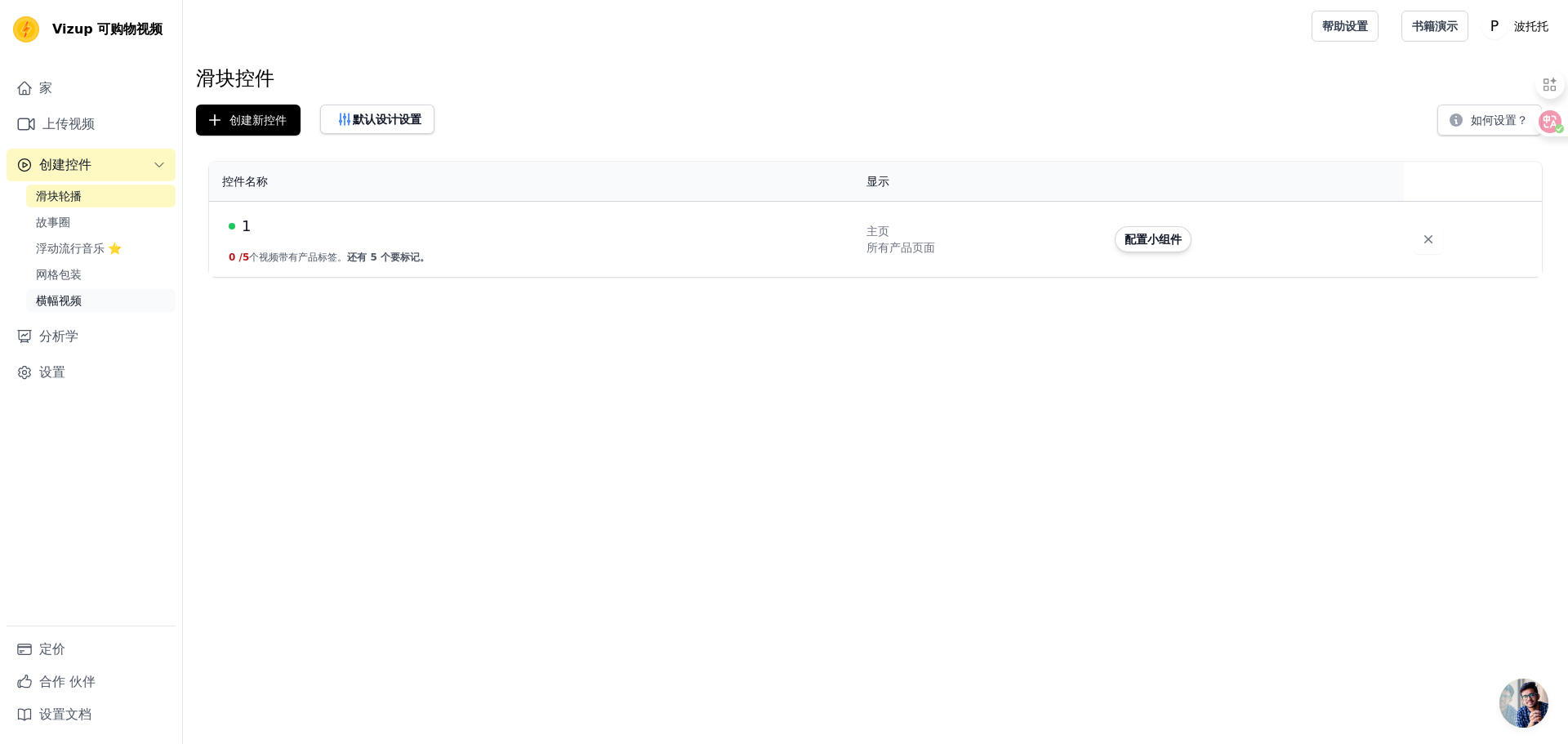
click at [99, 305] on link "横幅视频" at bounding box center [101, 300] width 150 height 22
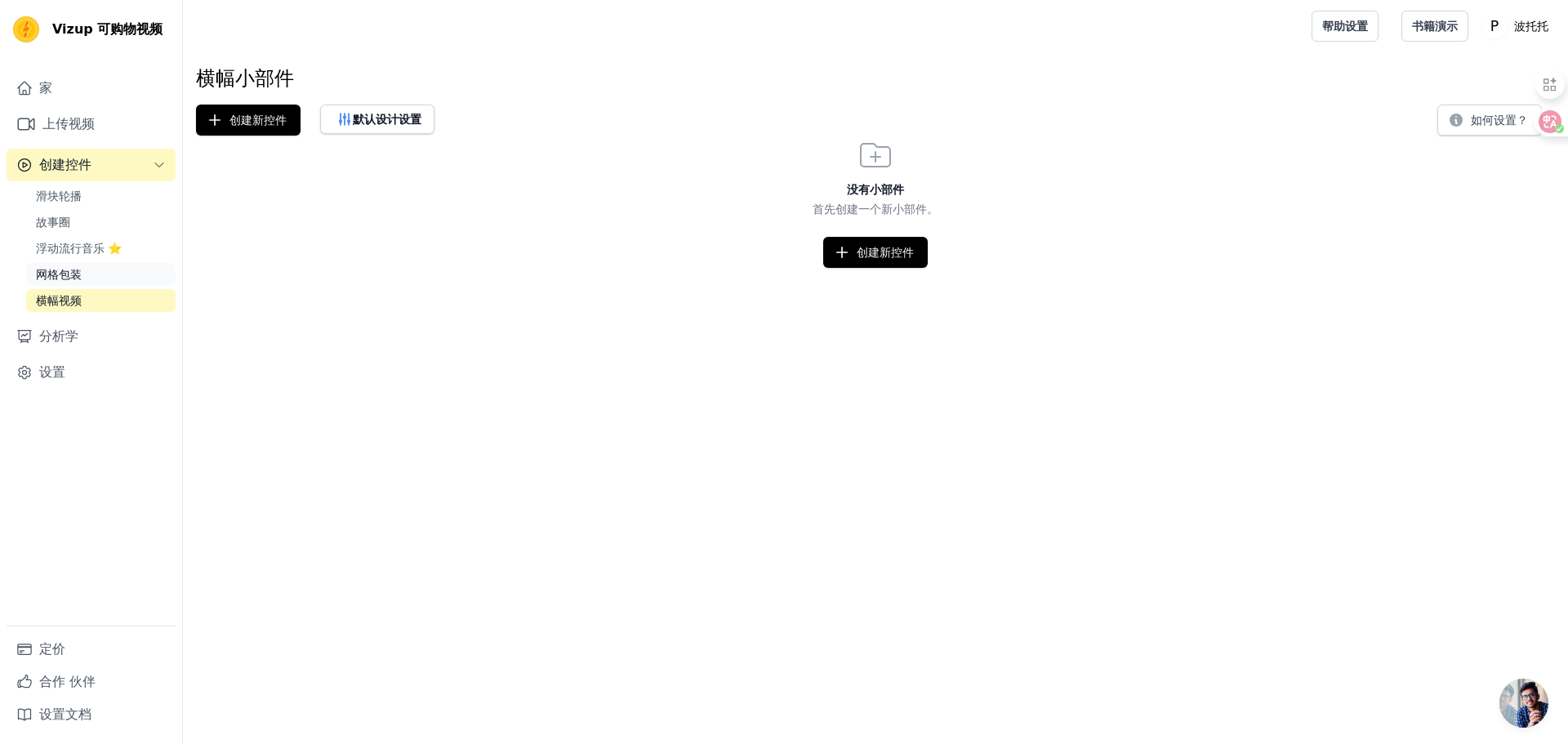
click at [80, 271] on font "网格包装" at bounding box center [58, 274] width 46 height 13
click at [61, 249] on font "浮动流行音乐 ⭐" at bounding box center [79, 248] width 86 height 13
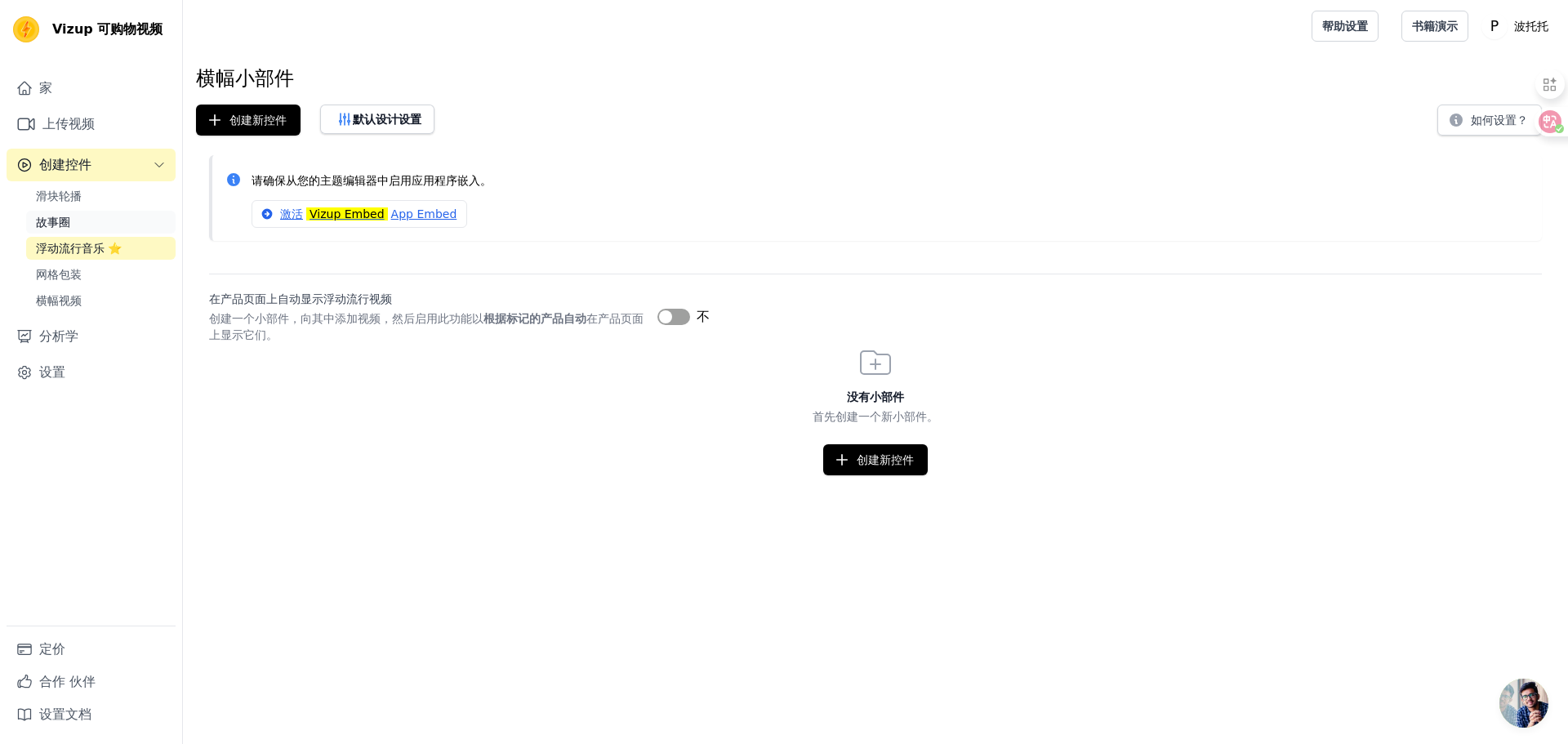
click at [89, 225] on link "故事圈" at bounding box center [101, 222] width 150 height 22
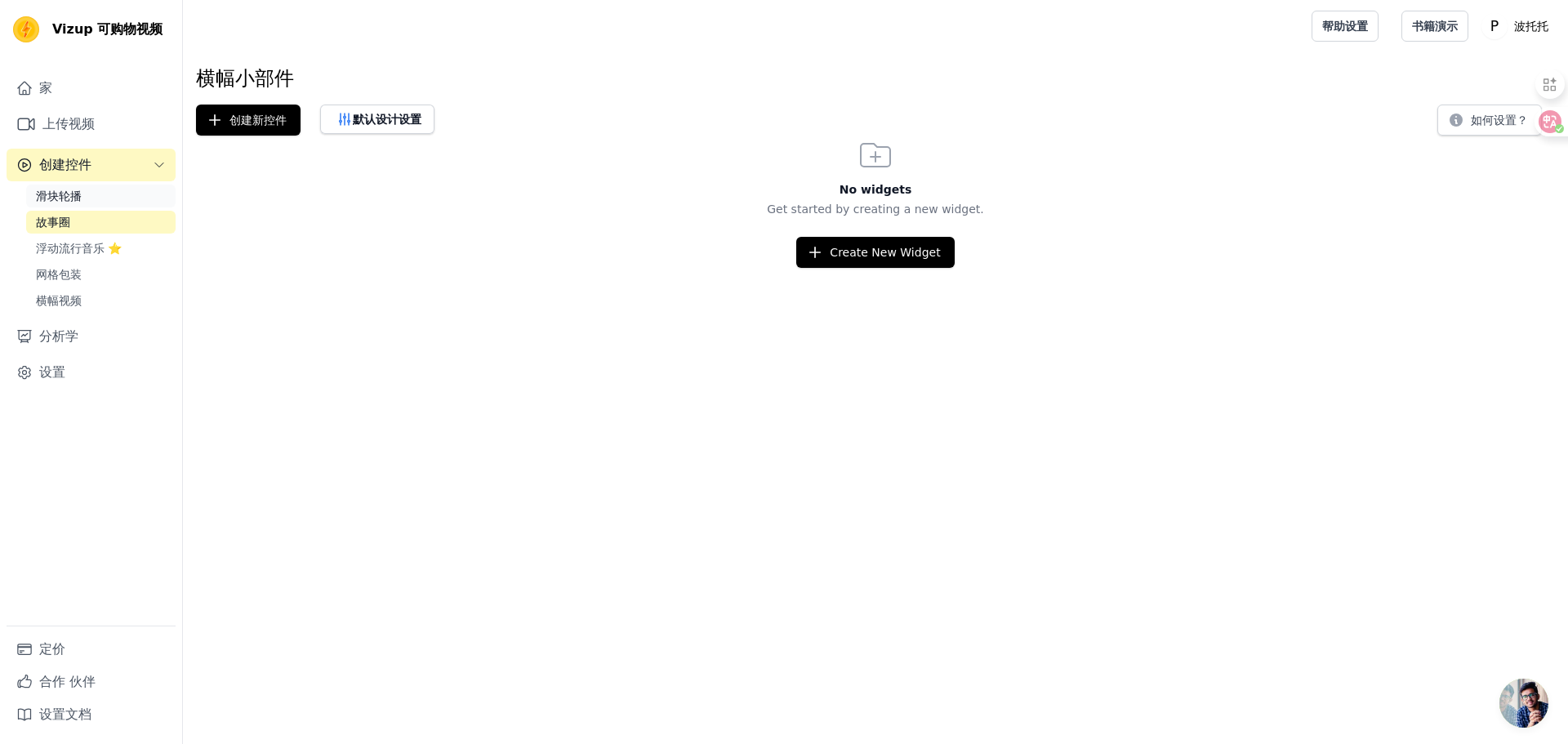
click at [90, 197] on link "滑块轮播" at bounding box center [101, 196] width 150 height 22
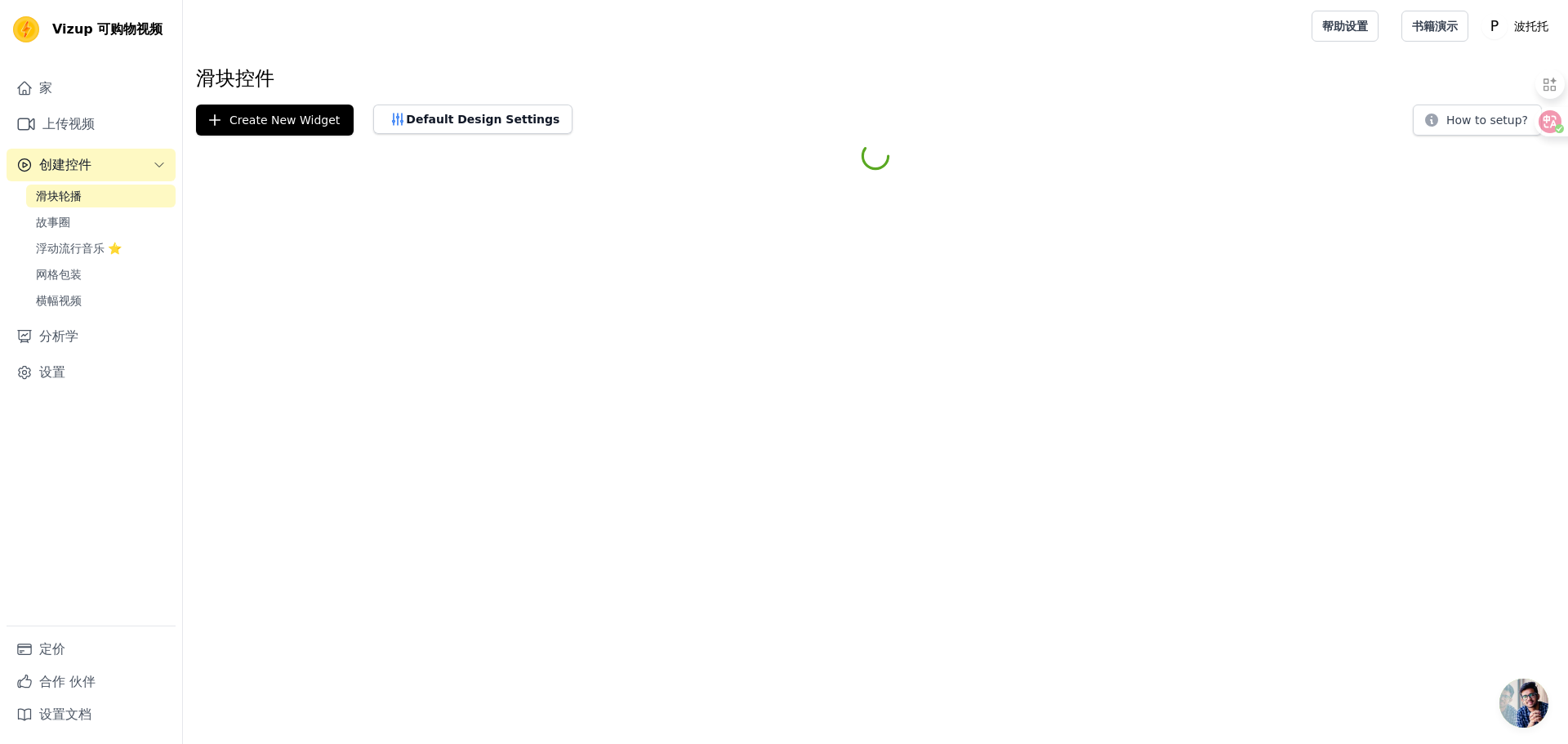
click at [97, 166] on button "创建控件" at bounding box center [91, 165] width 169 height 33
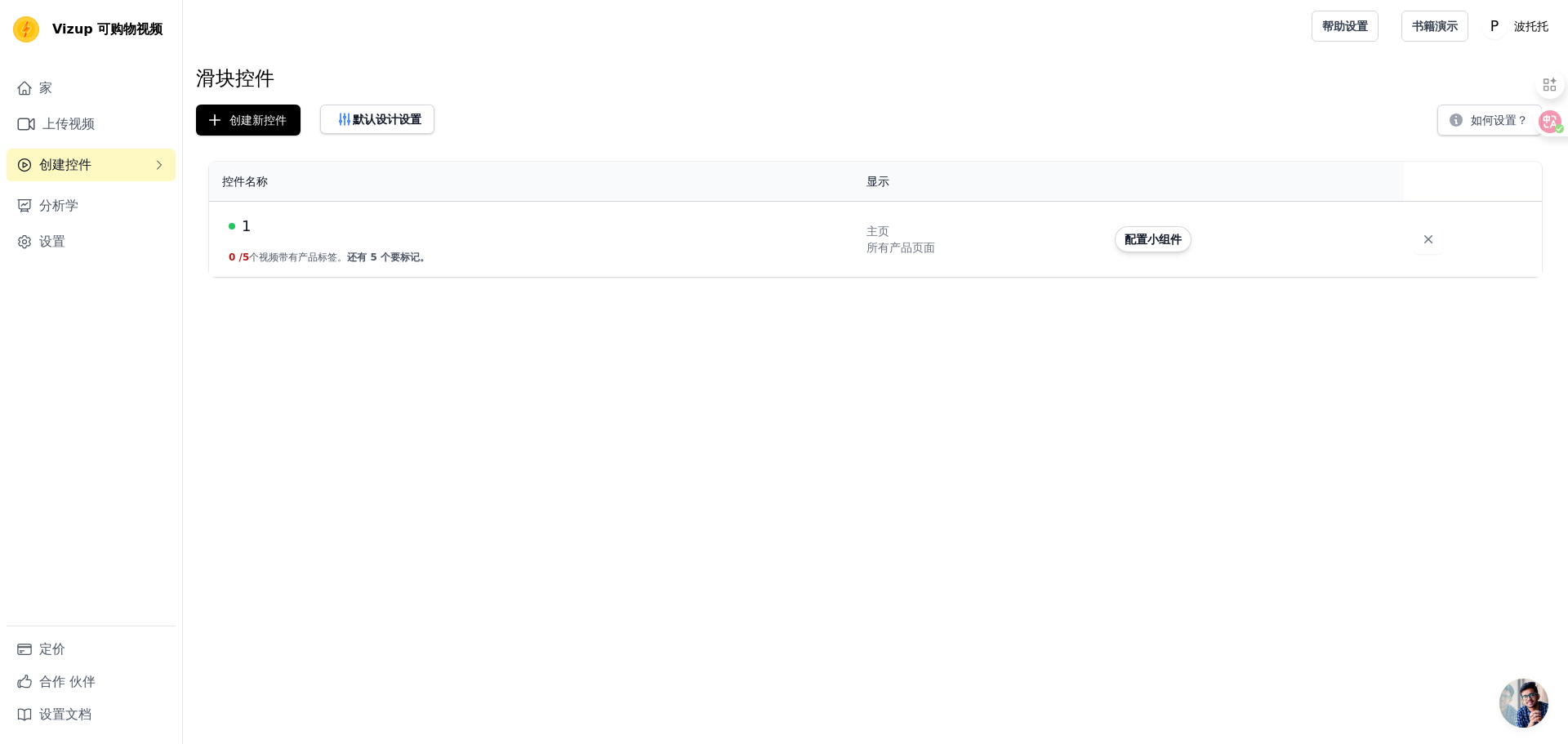
click at [109, 157] on button "创建控件" at bounding box center [91, 165] width 169 height 33
click at [1132, 243] on font "配置小组件" at bounding box center [1153, 240] width 57 height 13
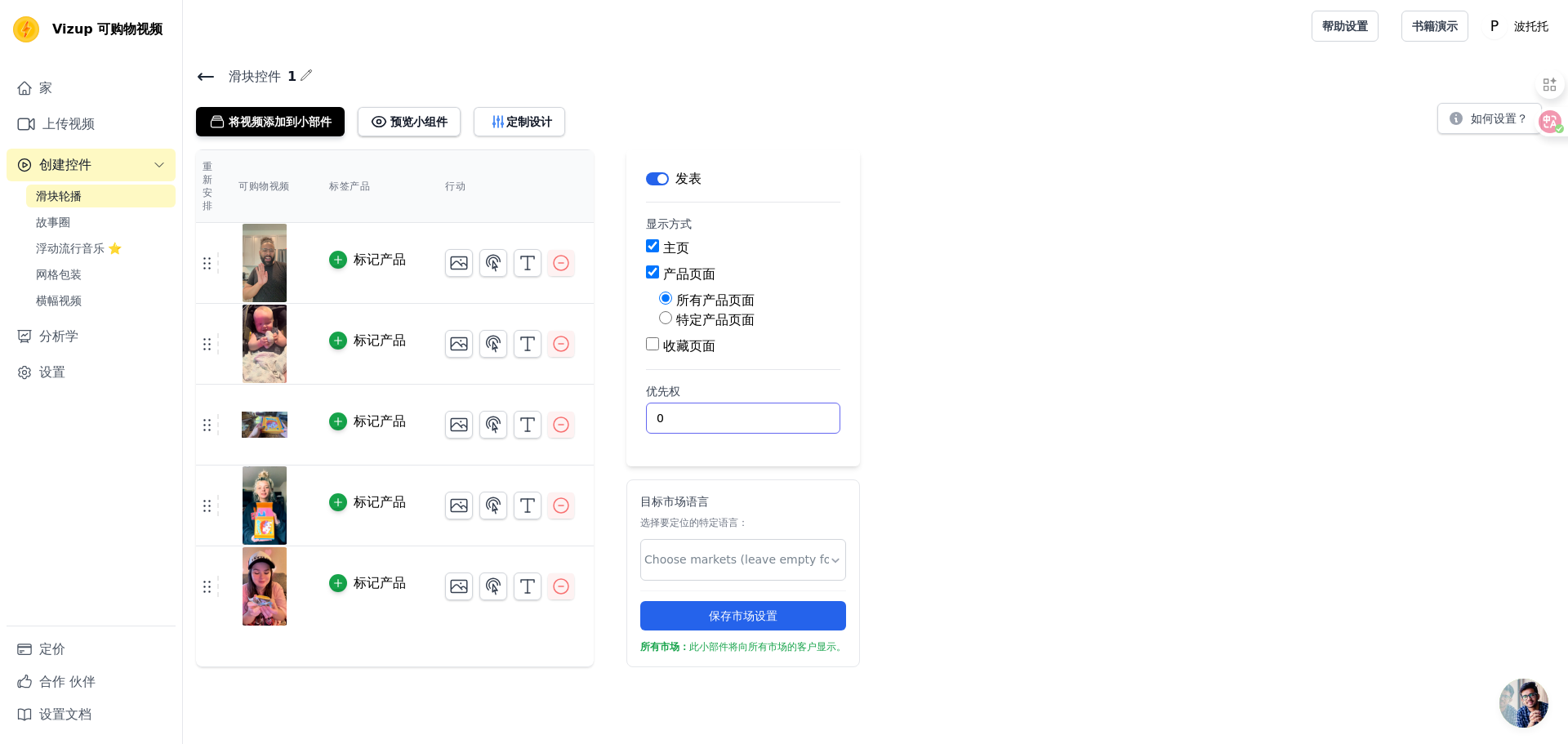
click at [683, 412] on input "0" at bounding box center [743, 417] width 195 height 31
click at [390, 125] on button "预览小组件" at bounding box center [409, 121] width 103 height 29
click at [687, 558] on input "text" at bounding box center [736, 560] width 184 height 17
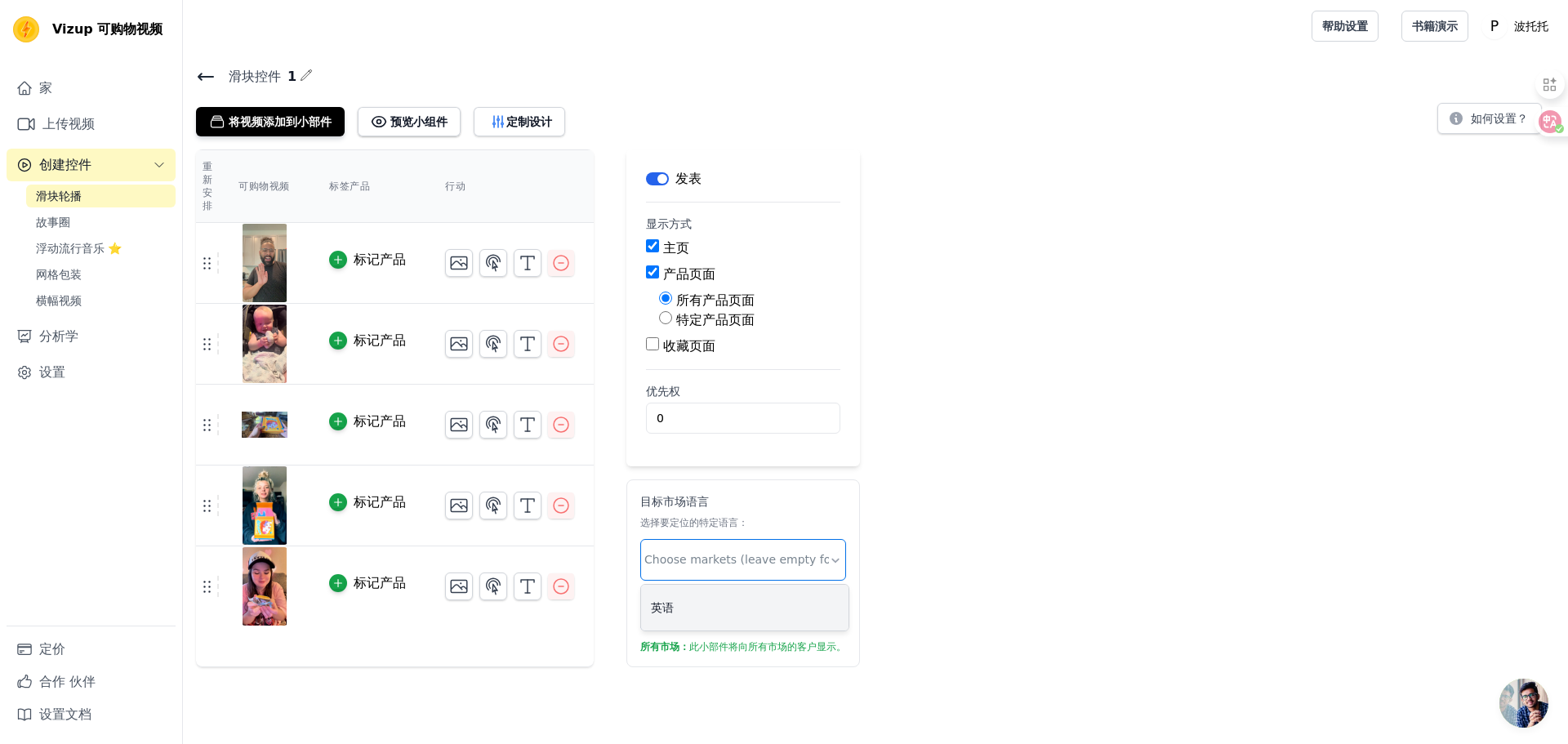
click at [687, 558] on input "text" at bounding box center [736, 560] width 184 height 17
click at [837, 555] on div at bounding box center [835, 560] width 13 height 34
click at [87, 278] on link "网格包装" at bounding box center [101, 274] width 150 height 22
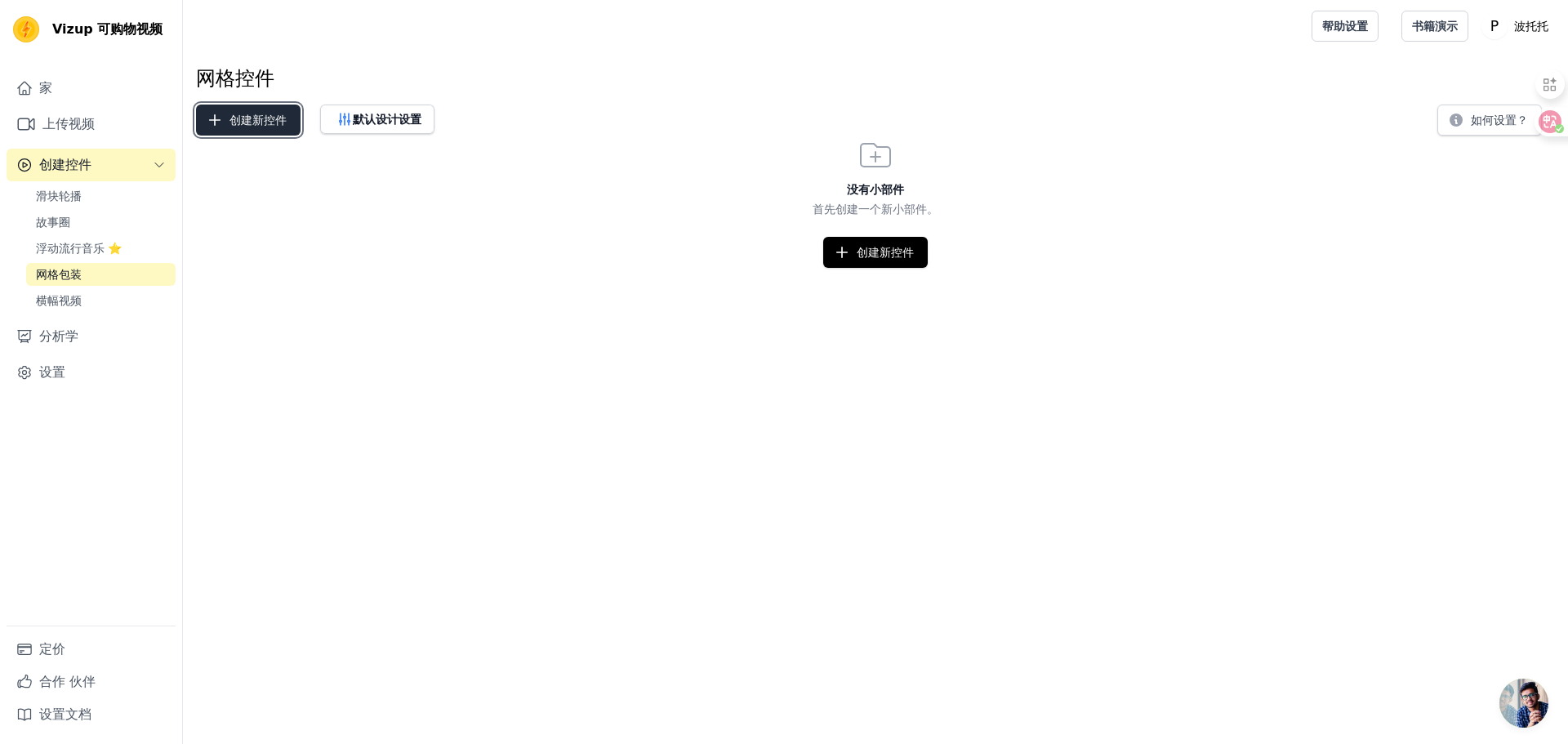
click at [271, 117] on font "创建新控件" at bounding box center [257, 120] width 57 height 13
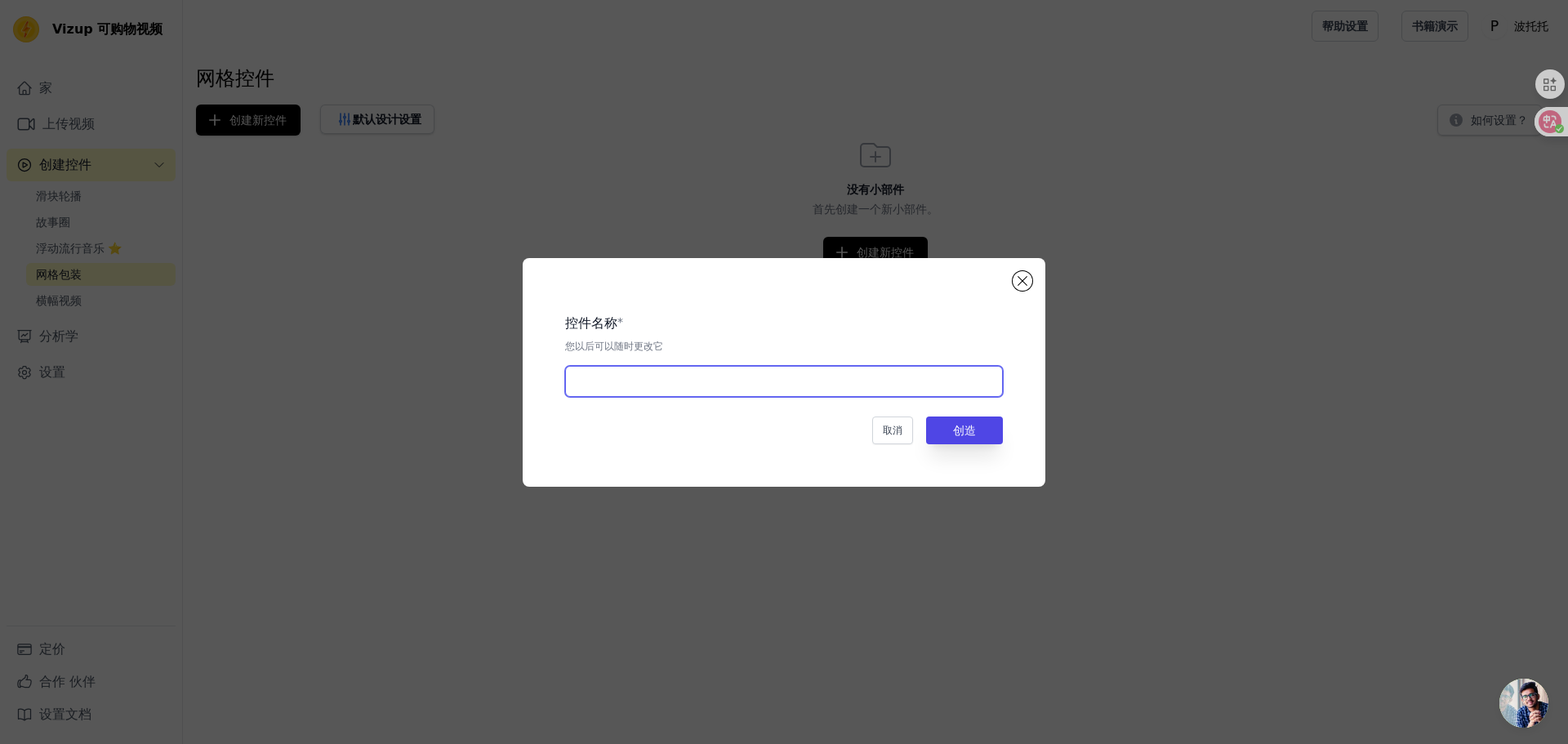
click at [639, 393] on input "text" at bounding box center [784, 381] width 438 height 31
type input "1"
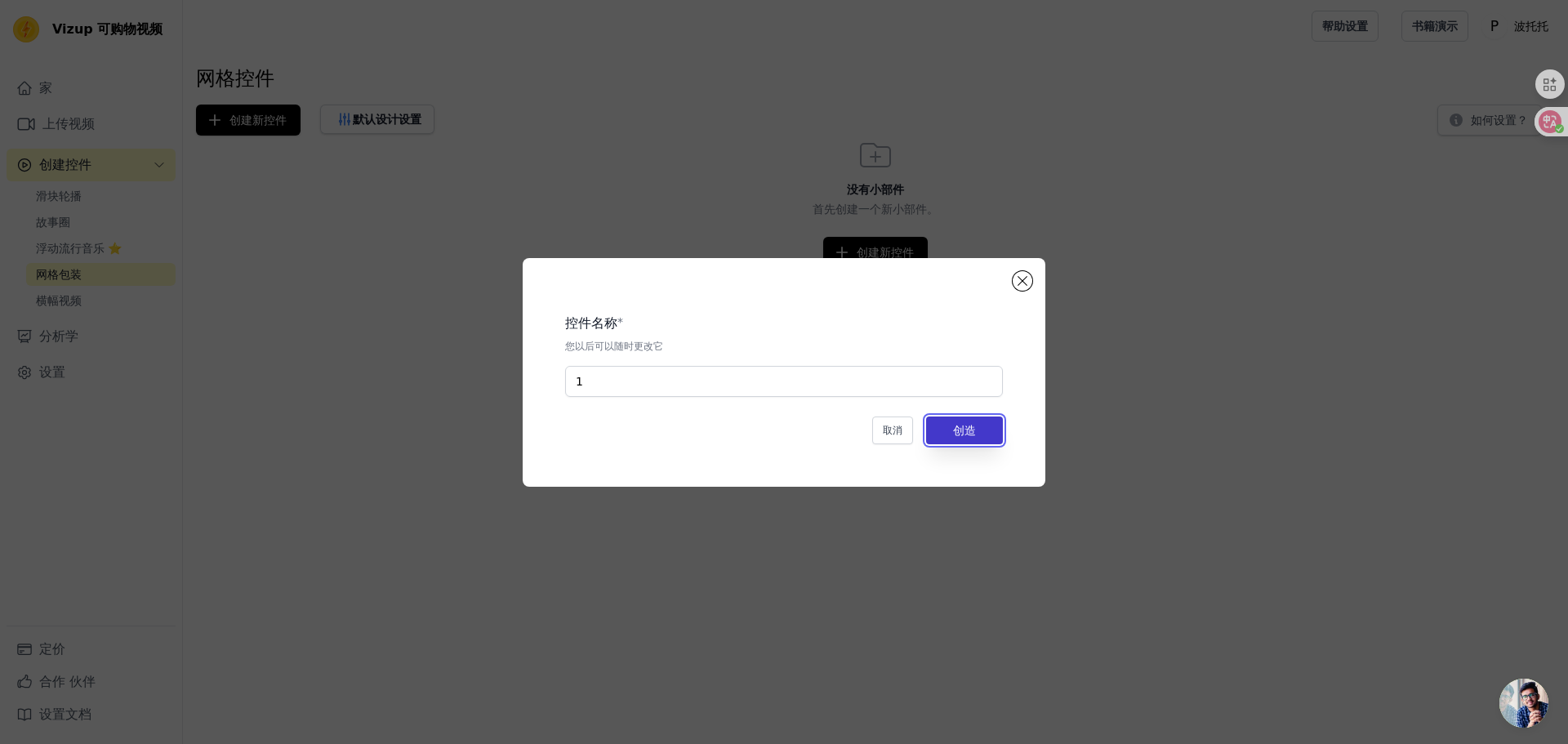
click at [989, 426] on button "创造" at bounding box center [965, 430] width 77 height 28
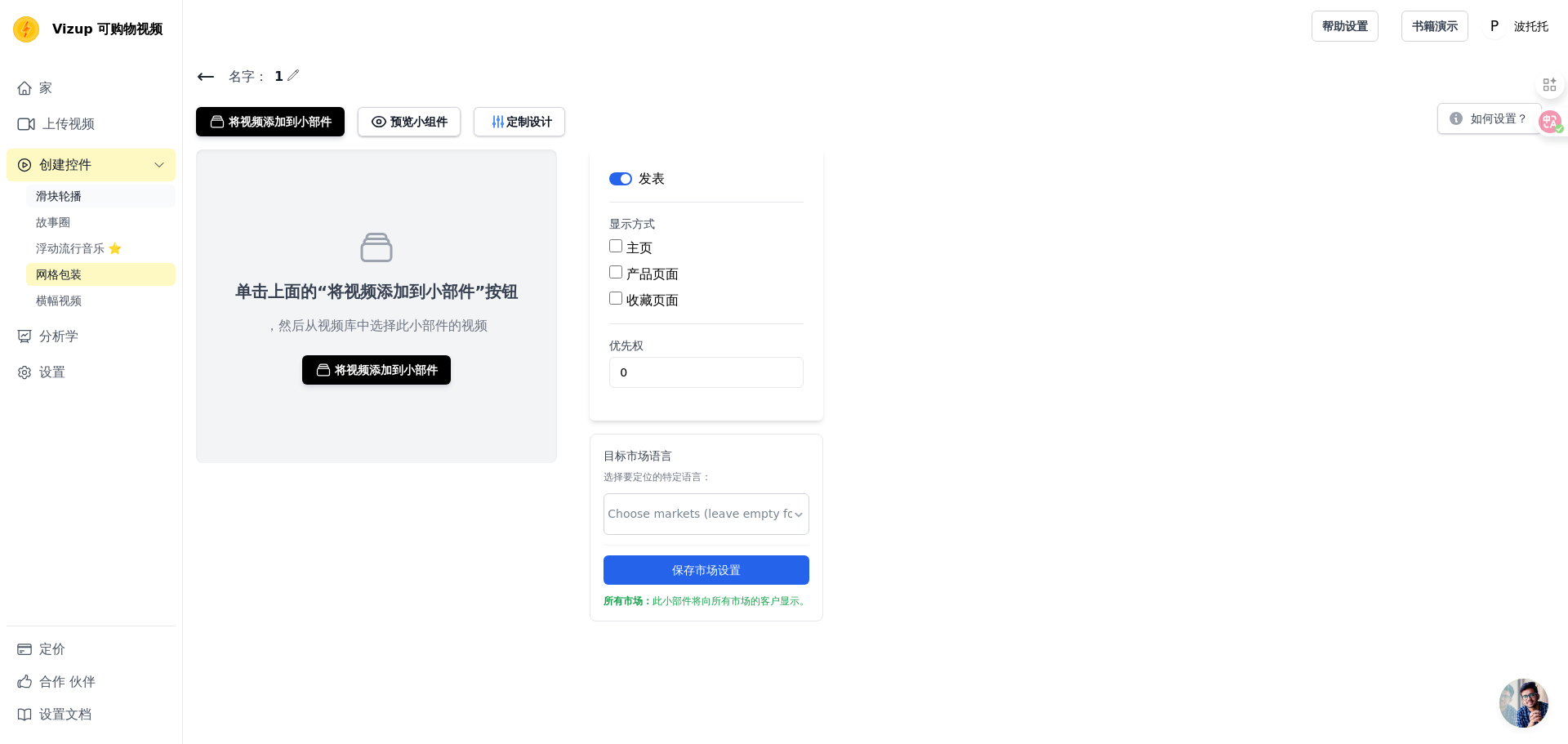
click at [71, 196] on font "滑块轮播" at bounding box center [58, 196] width 46 height 13
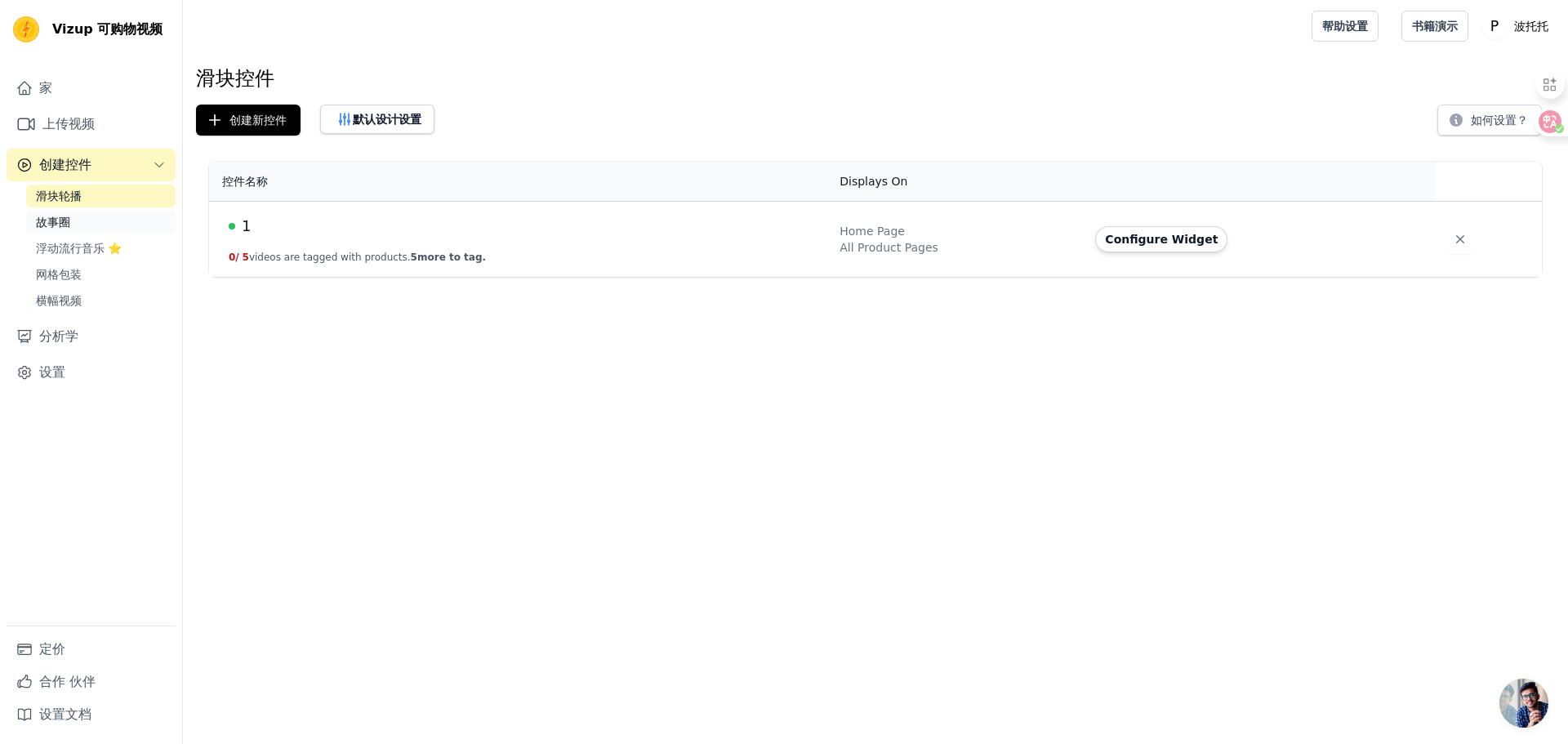
click at [62, 231] on link "故事圈" at bounding box center [101, 222] width 150 height 22
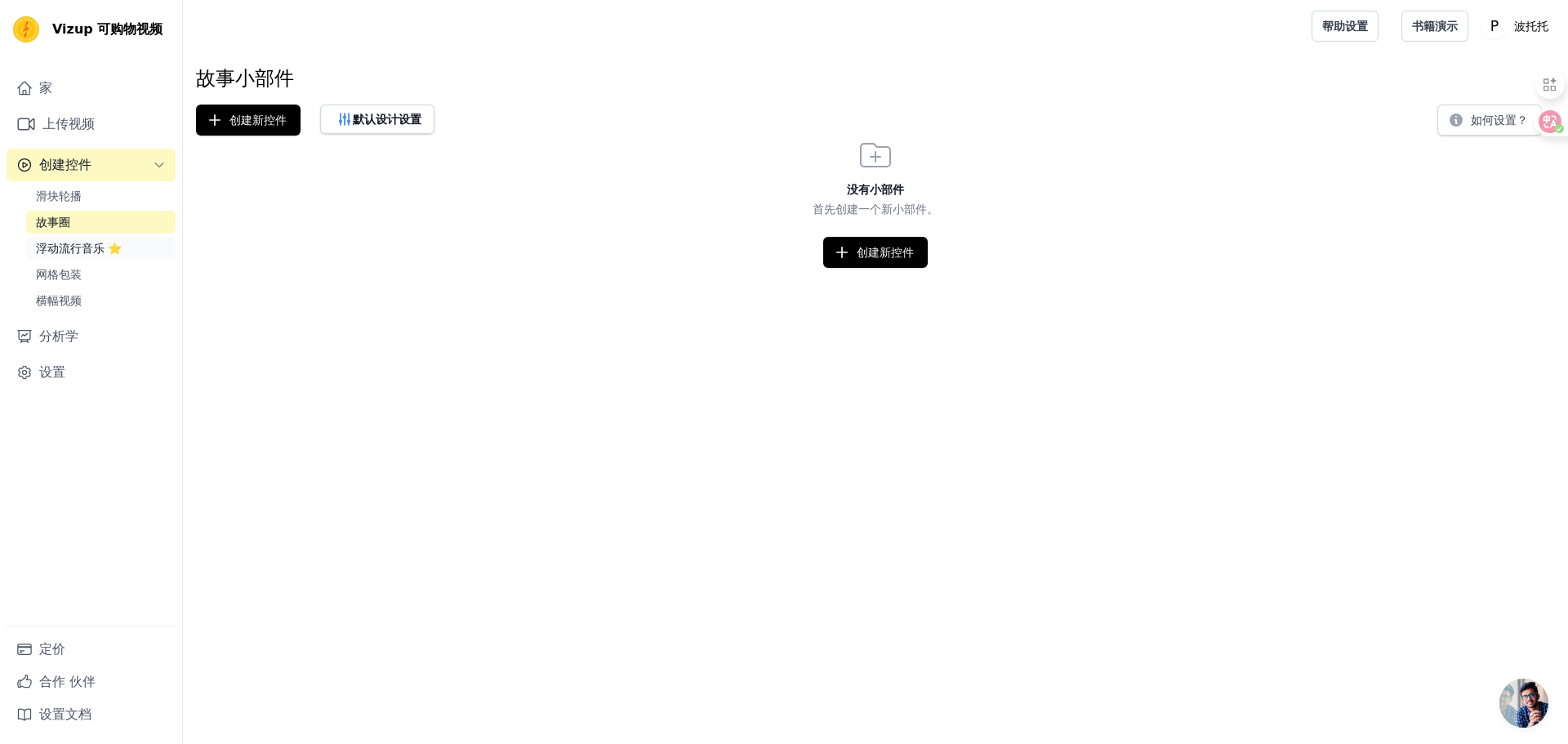
click at [64, 246] on font "浮动流行音乐 ⭐" at bounding box center [79, 248] width 86 height 13
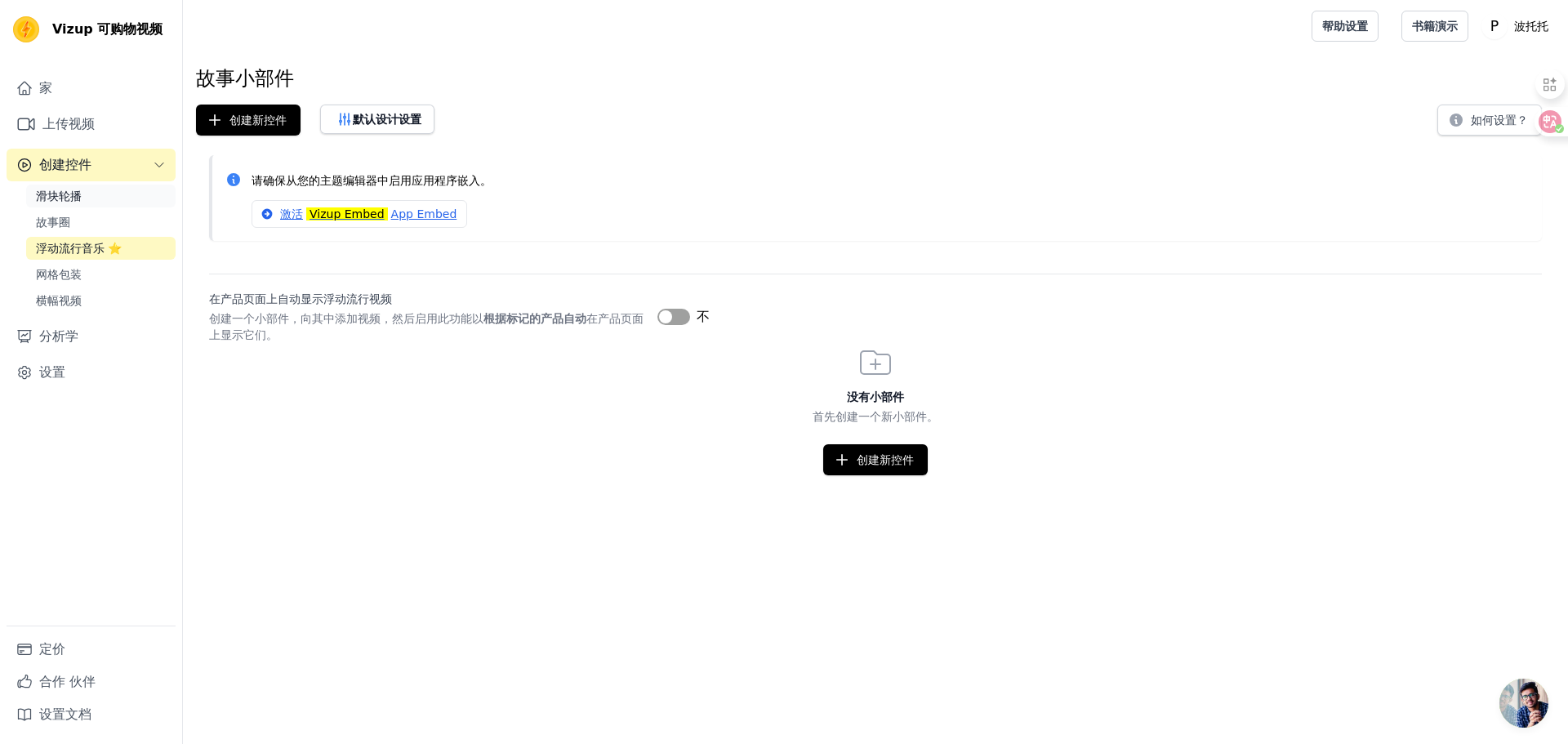
click at [61, 197] on font "滑块轮播" at bounding box center [58, 196] width 46 height 13
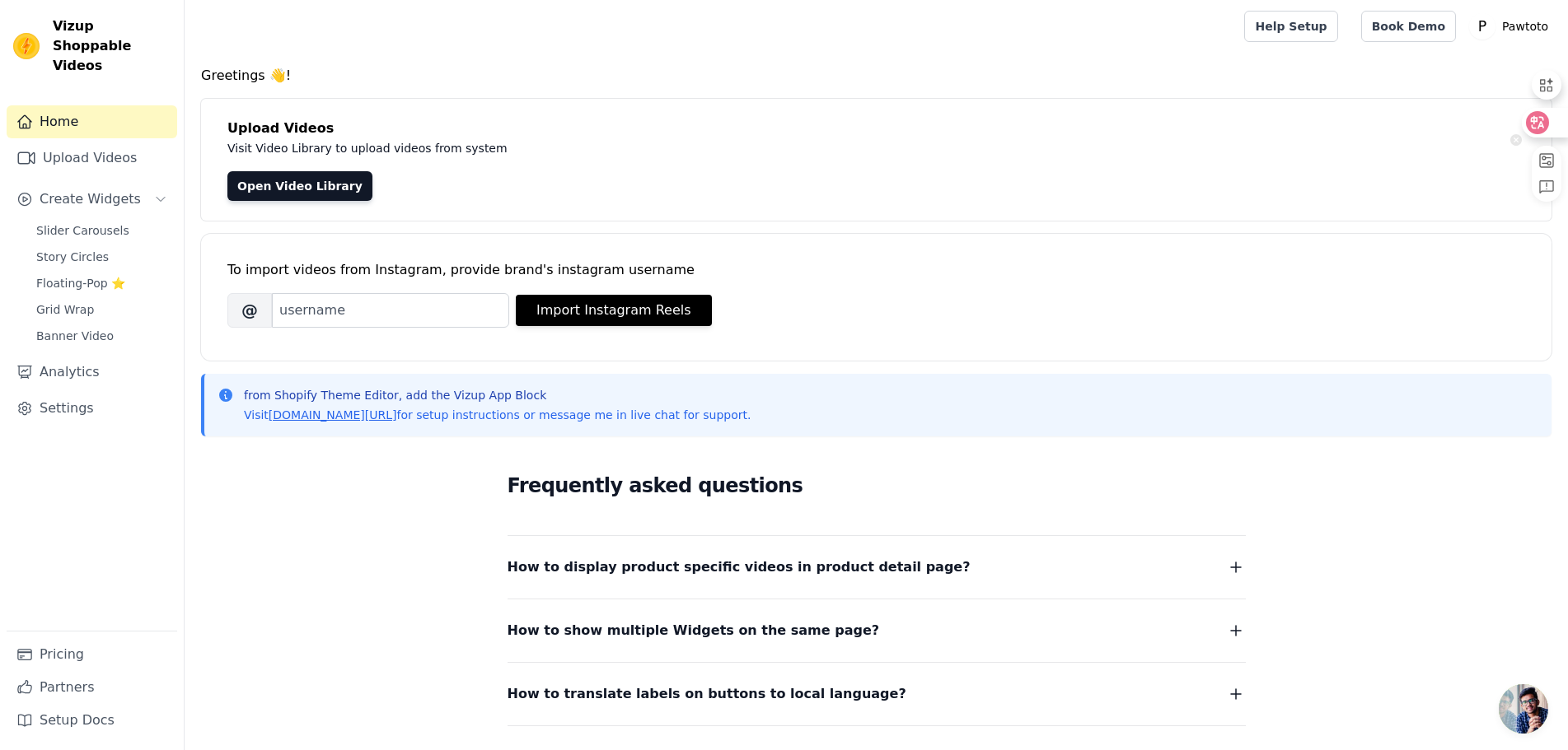
click at [1549, 130] on div at bounding box center [1543, 122] width 44 height 29
